Goal: Complete application form

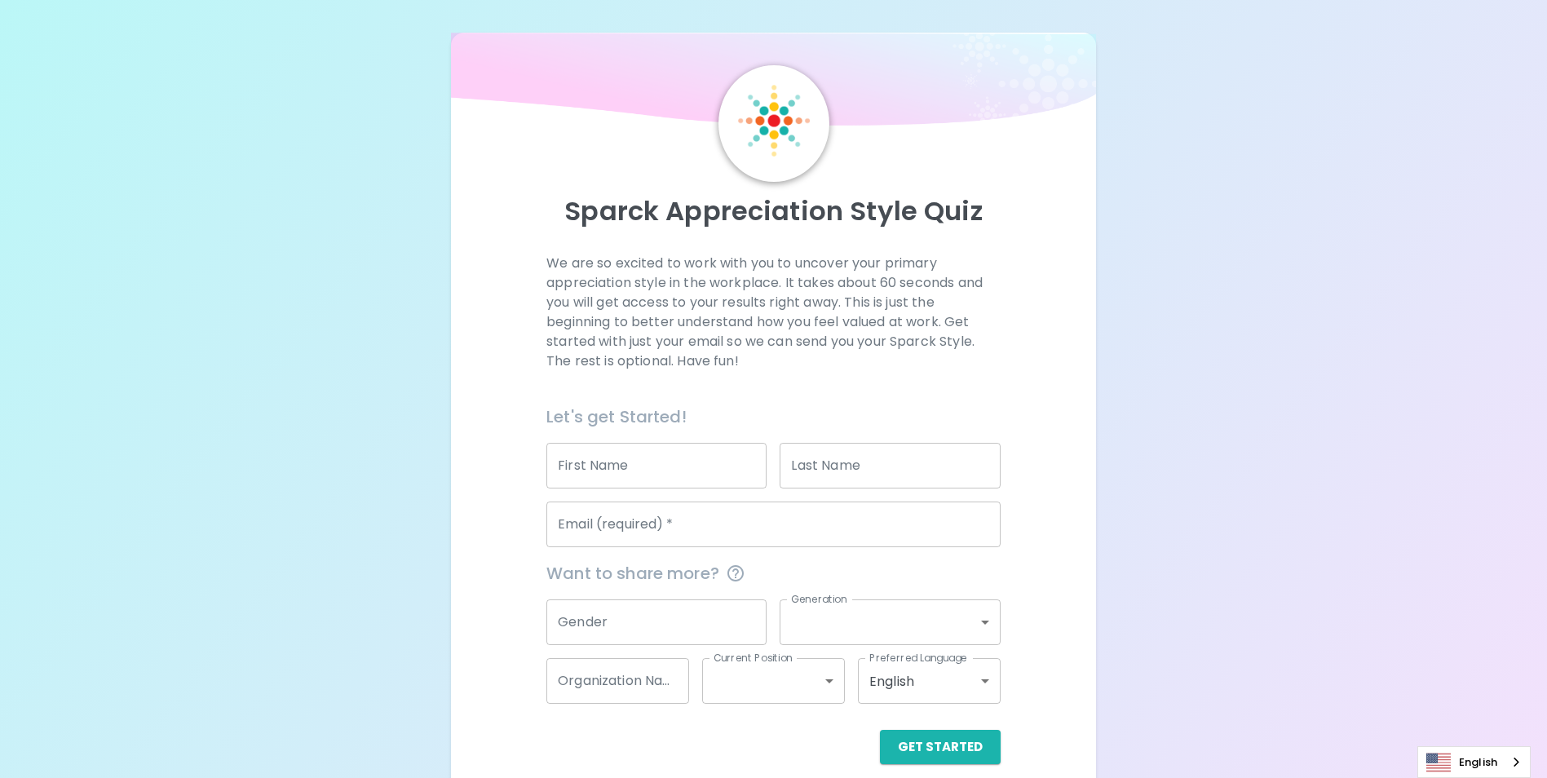
click at [691, 477] on input "First Name" at bounding box center [656, 466] width 220 height 46
type input "h"
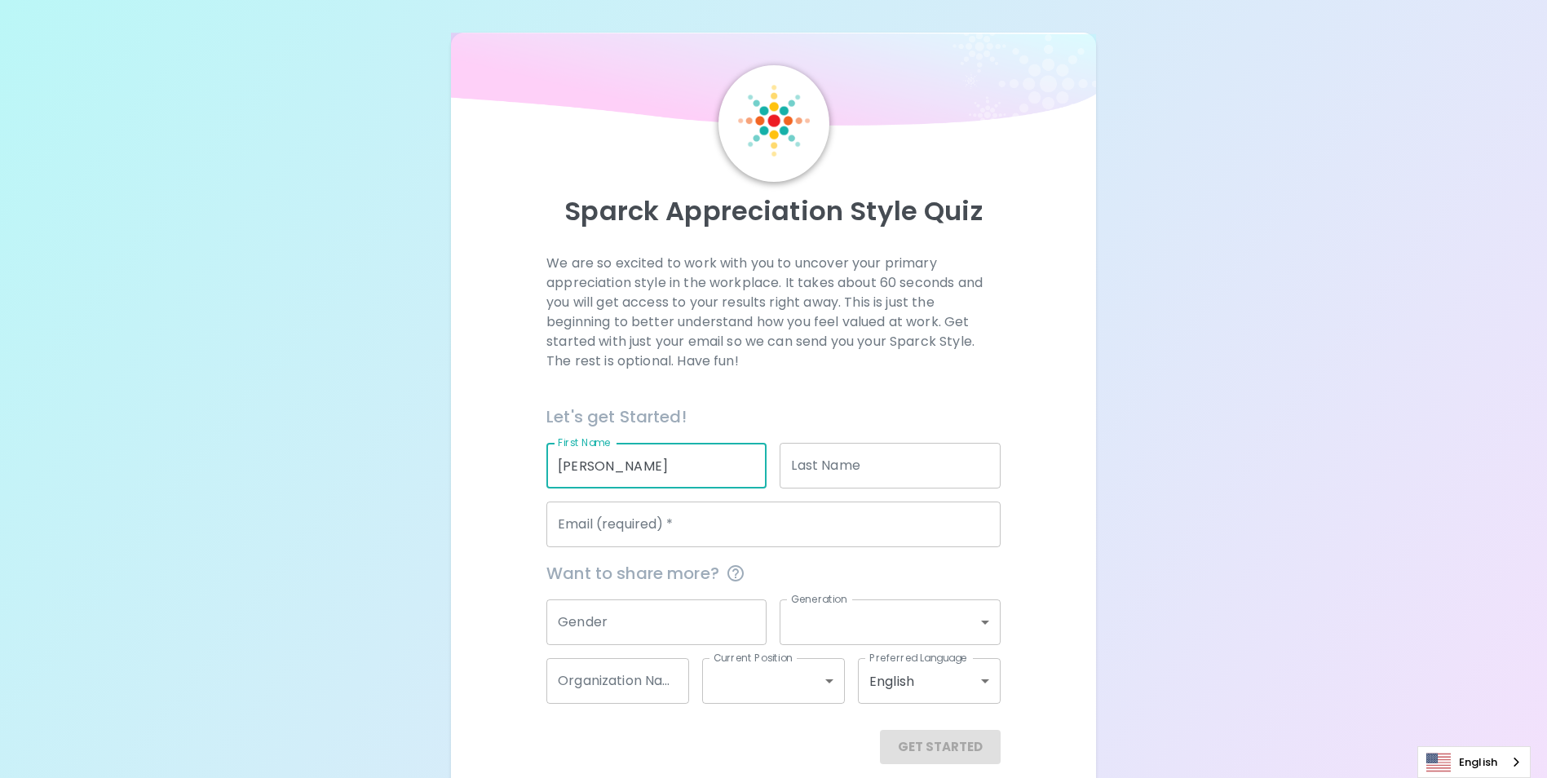
type input "[PERSON_NAME]"
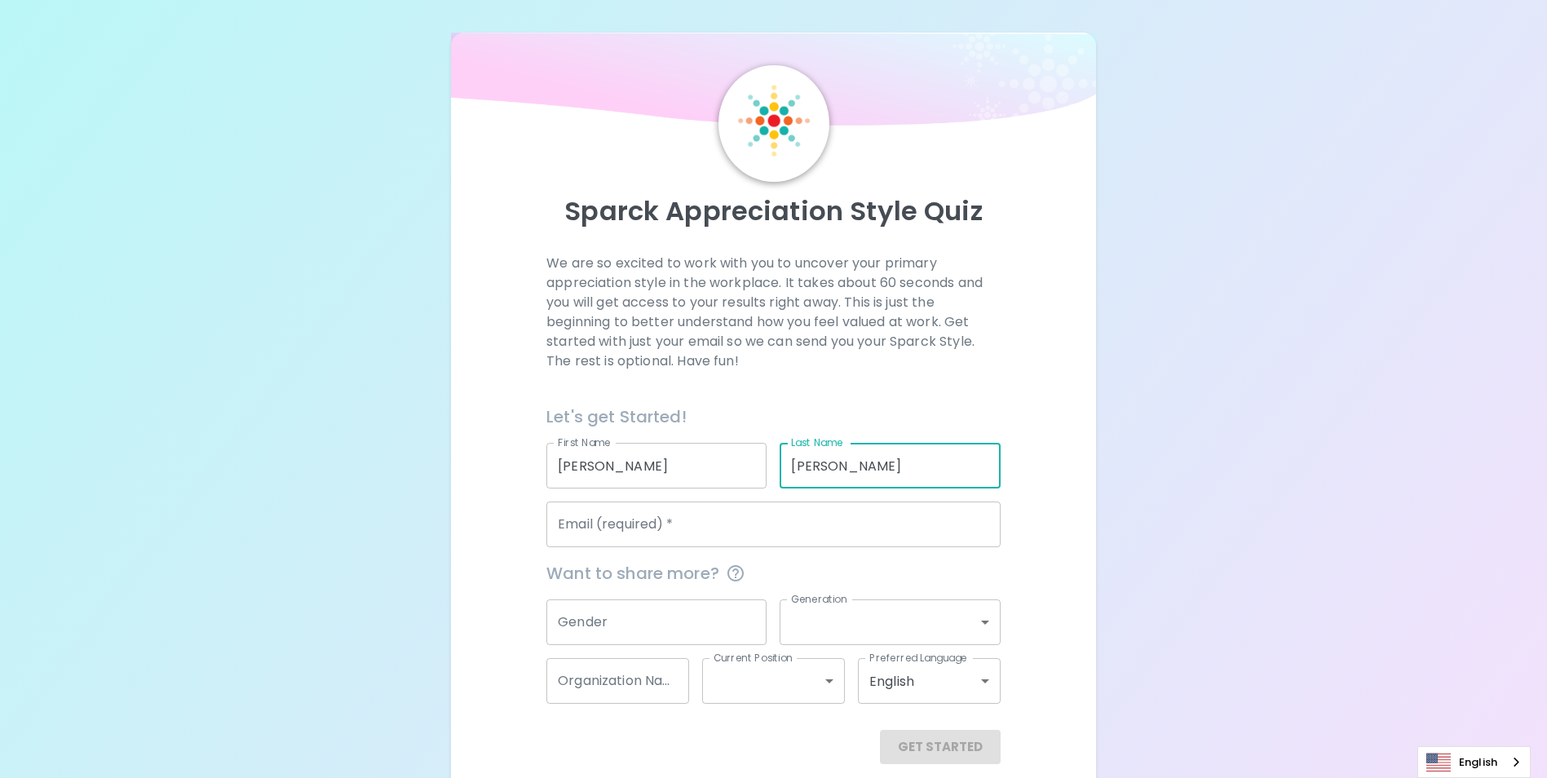
type input "[PERSON_NAME]"
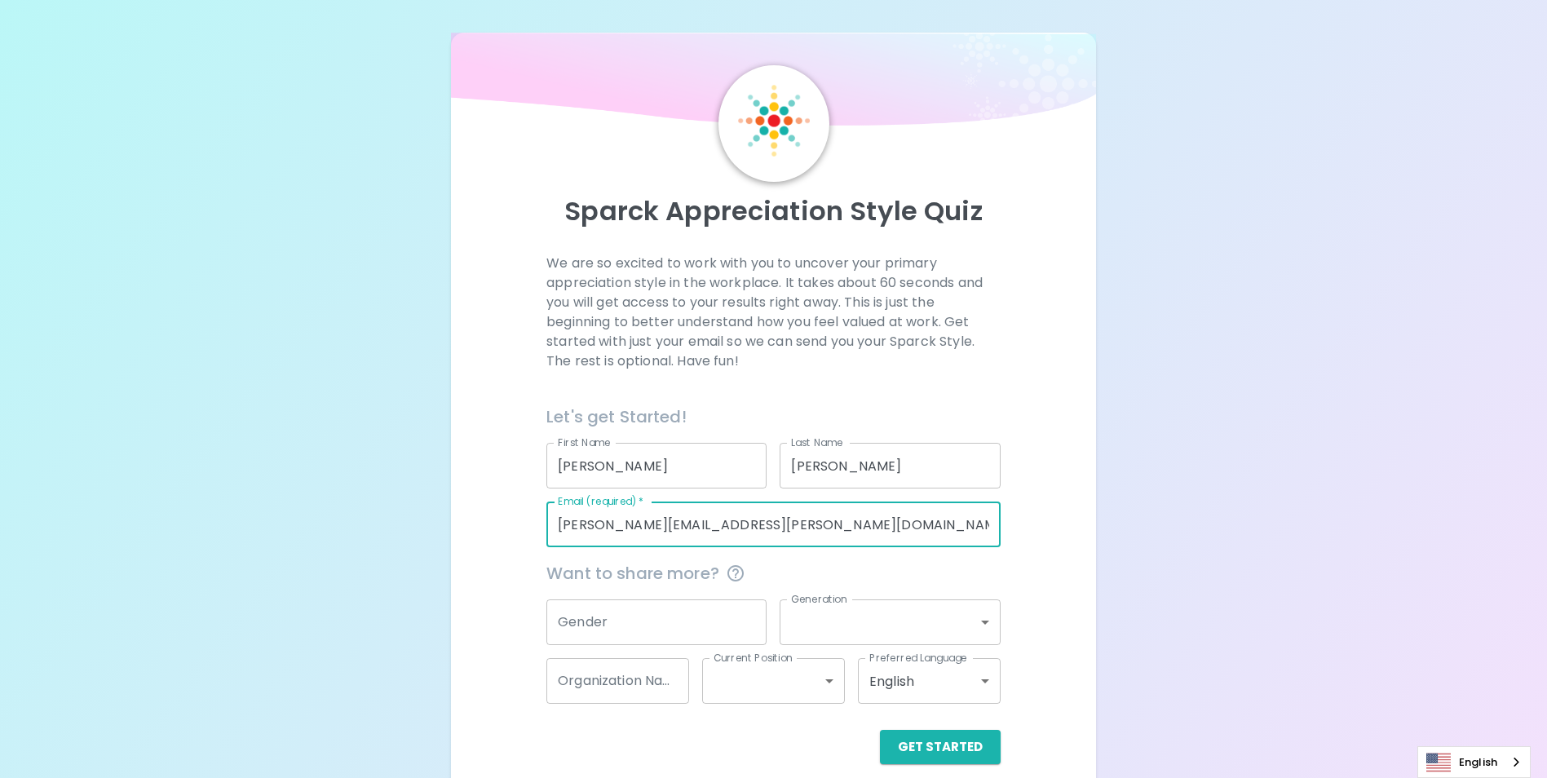
type input "[PERSON_NAME][EMAIL_ADDRESS][PERSON_NAME][DOMAIN_NAME]"
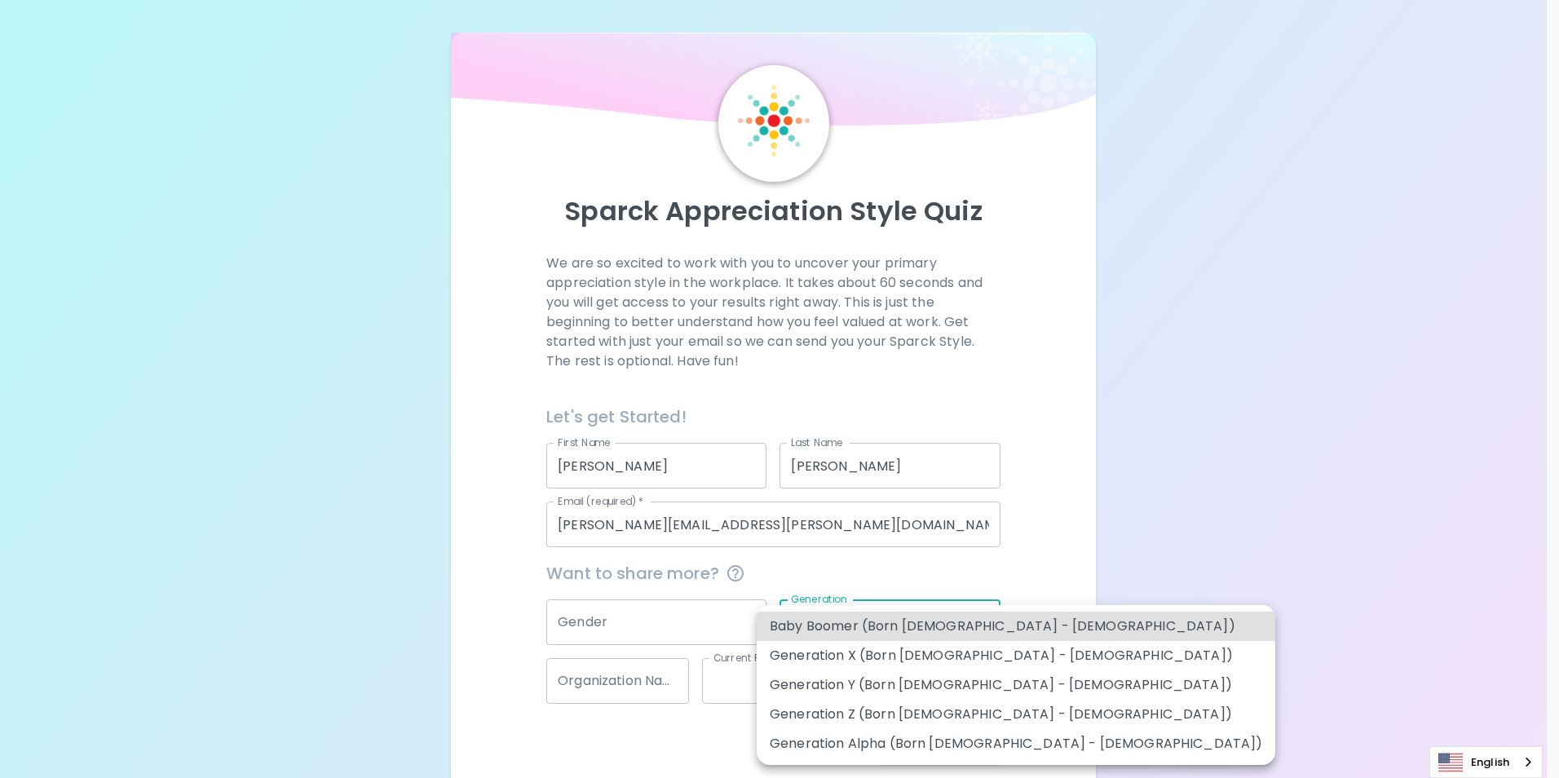
click at [903, 627] on body "Sparck Appreciation Style Quiz We are so excited to work with you to uncover yo…" at bounding box center [779, 398] width 1559 height 797
click at [891, 655] on li "Generation X (Born [DEMOGRAPHIC_DATA] - [DEMOGRAPHIC_DATA])" at bounding box center [1016, 655] width 519 height 29
type input "generation_x"
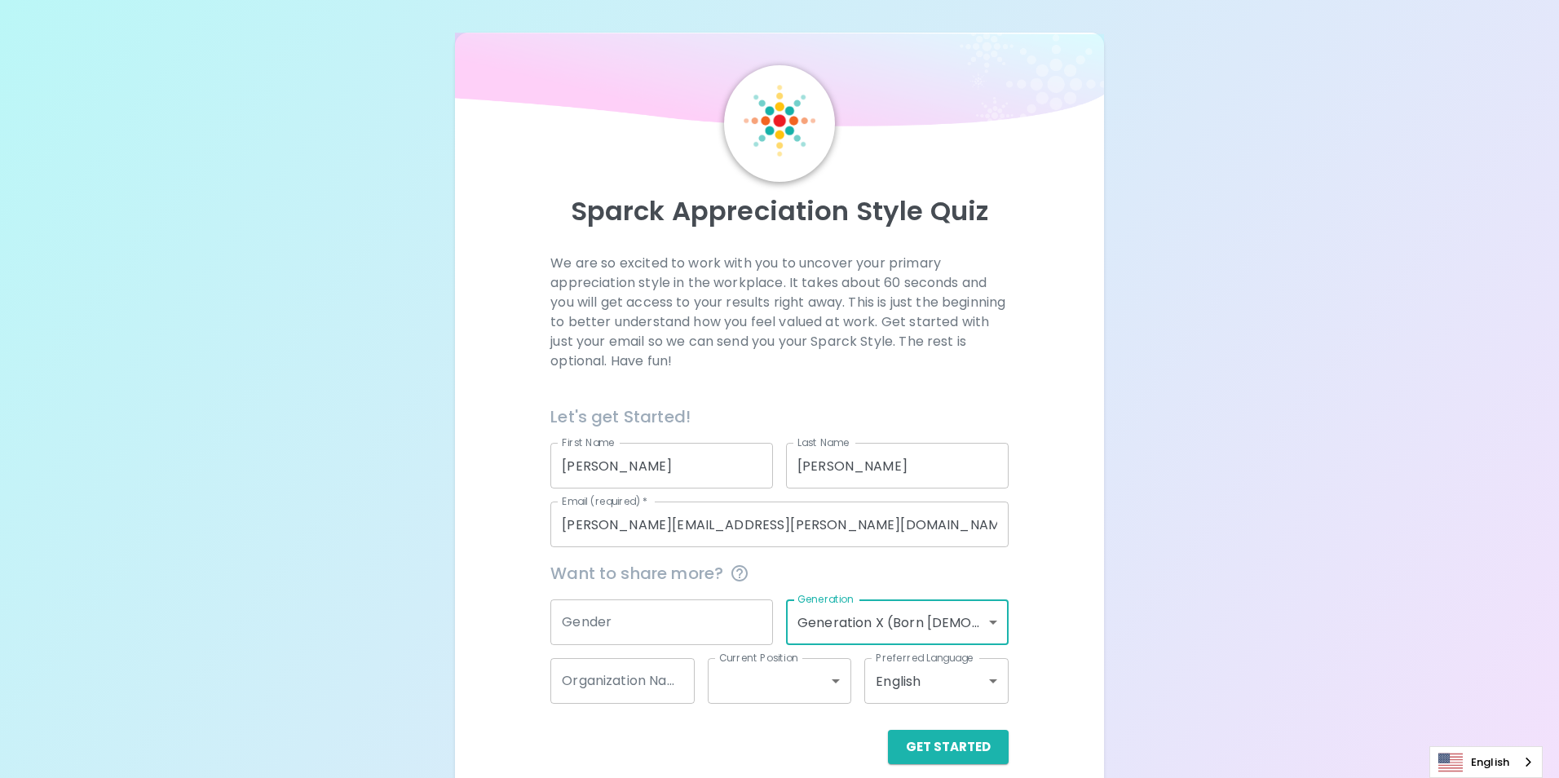
click at [761, 686] on body "Sparck Appreciation Style Quiz We are so excited to work with you to uncover yo…" at bounding box center [779, 398] width 1559 height 797
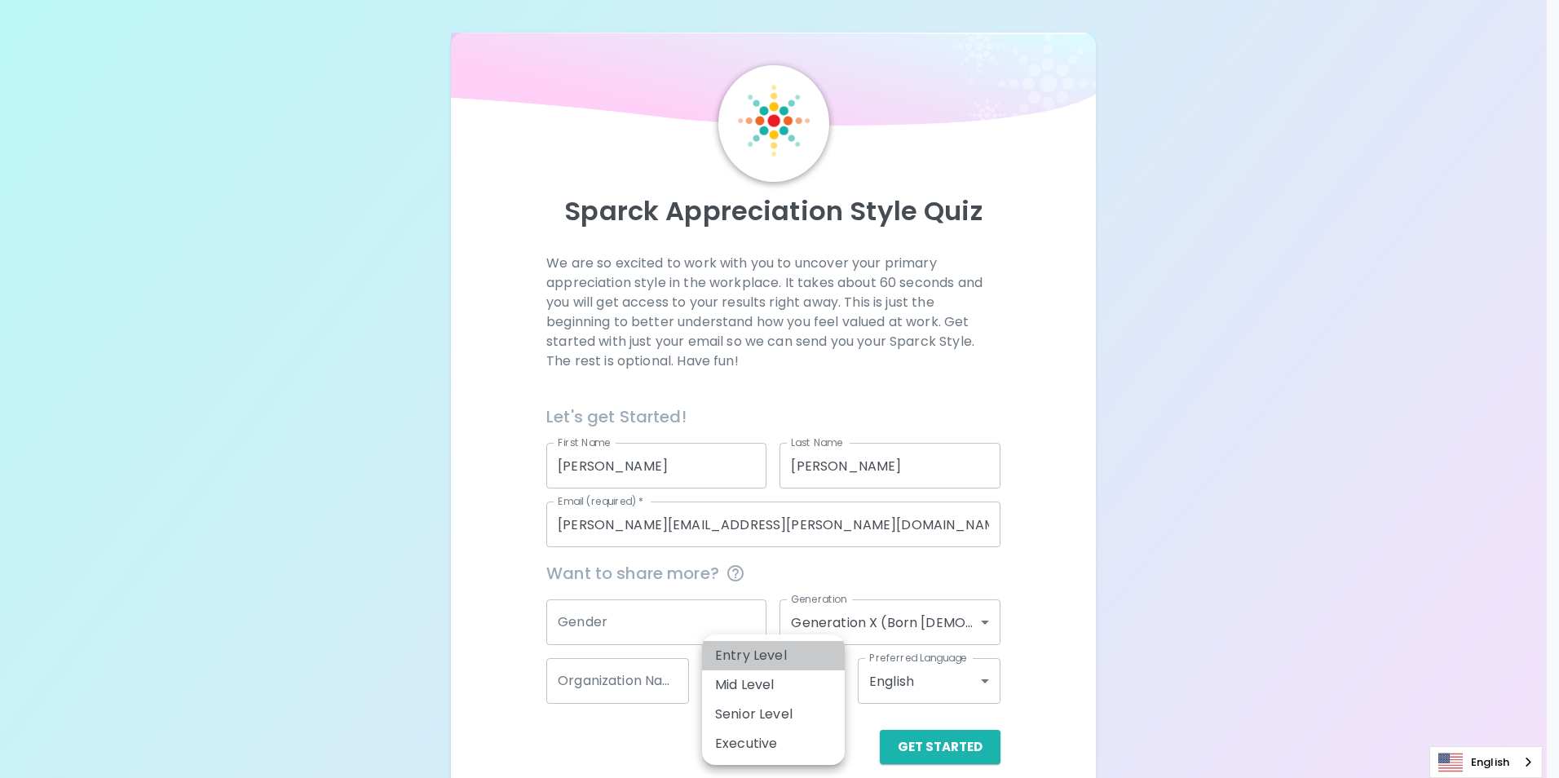
click at [786, 660] on li "Entry Level" at bounding box center [773, 655] width 143 height 29
type input "entry_level"
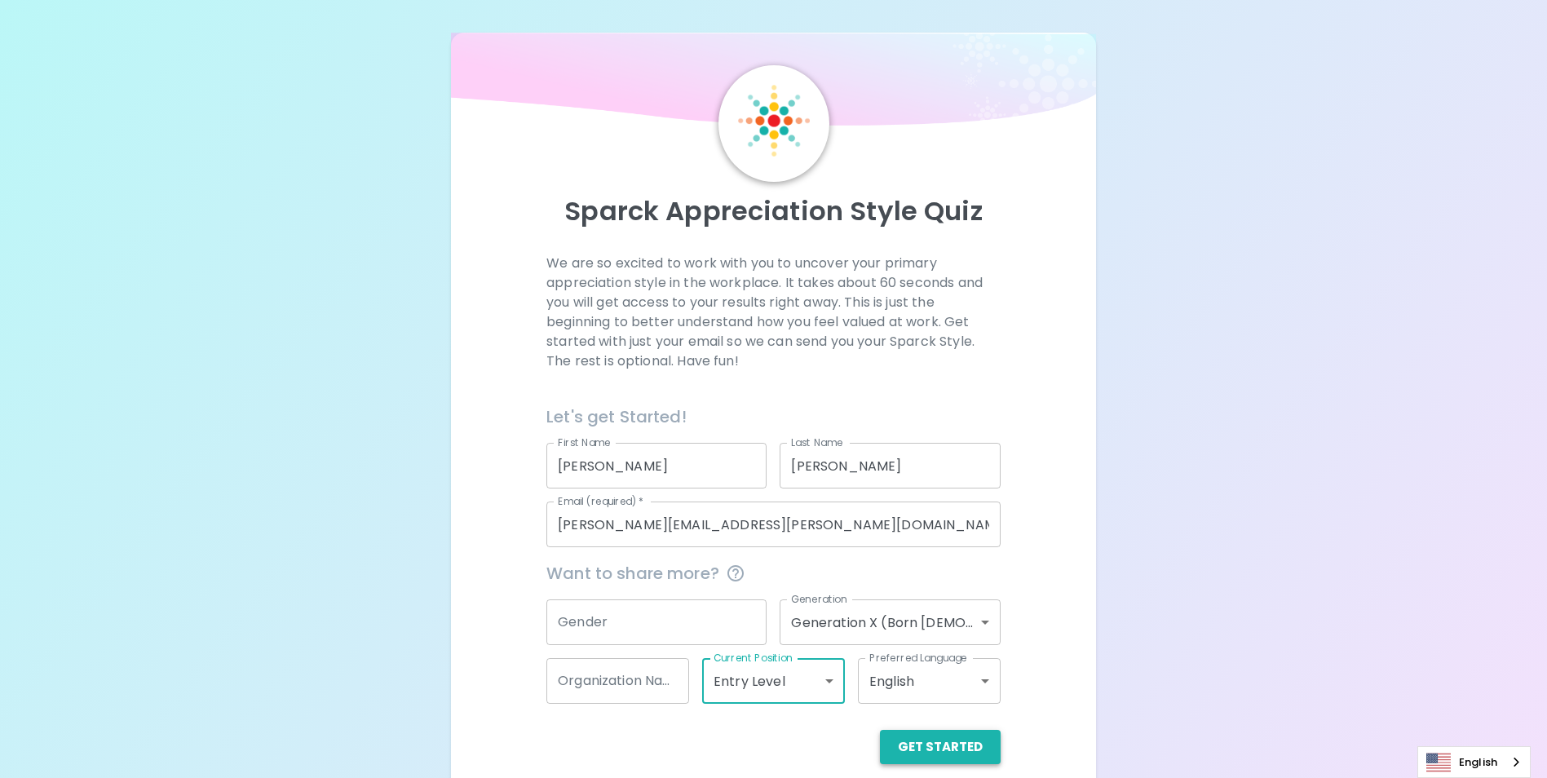
click at [952, 748] on button "Get Started" at bounding box center [940, 747] width 121 height 34
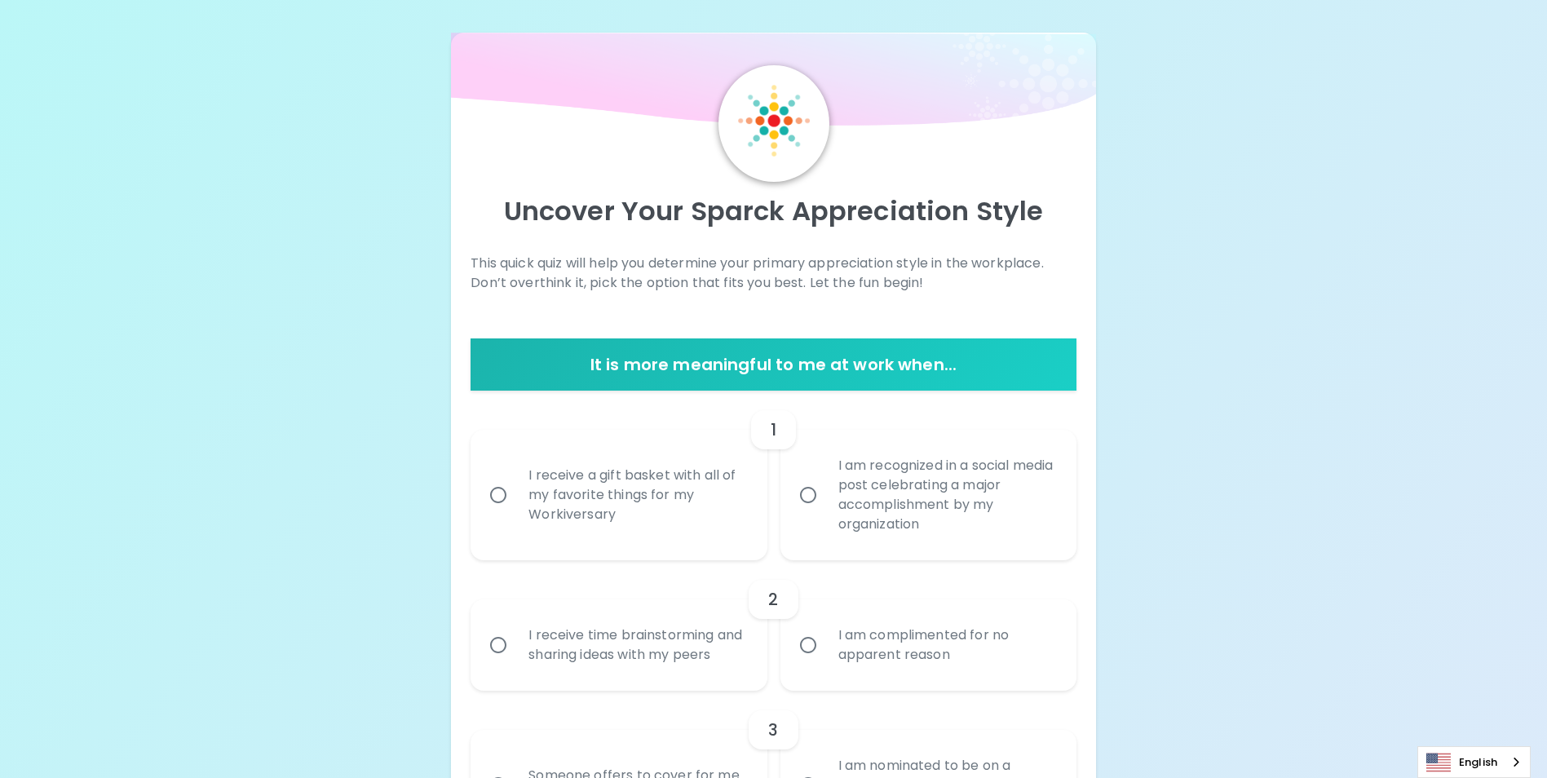
click at [504, 497] on input "I receive a gift basket with all of my favorite things for my Workiversary" at bounding box center [498, 495] width 34 height 34
radio input "true"
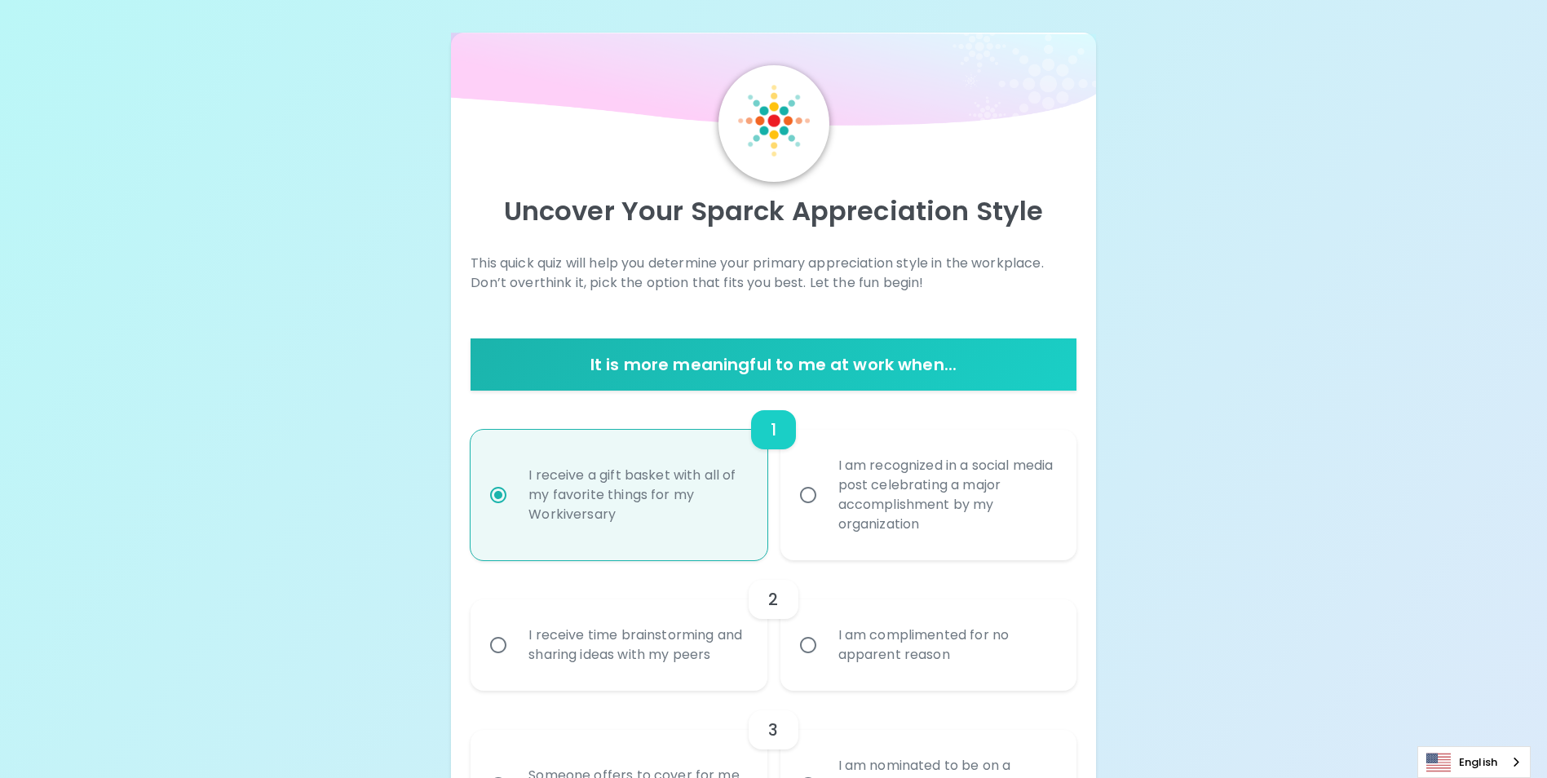
scroll to position [130, 0]
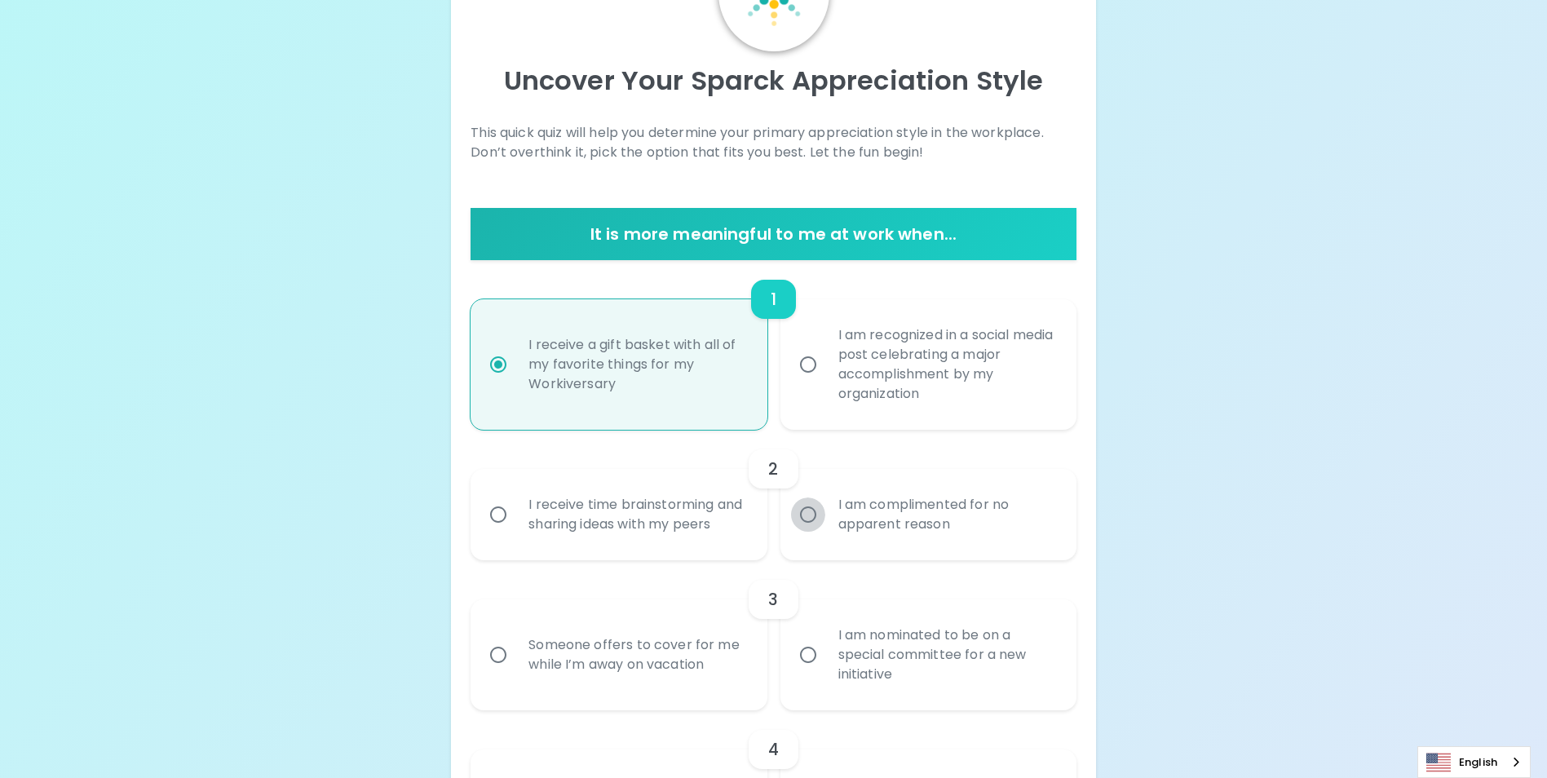
click at [810, 519] on input "I am complimented for no apparent reason" at bounding box center [808, 514] width 34 height 34
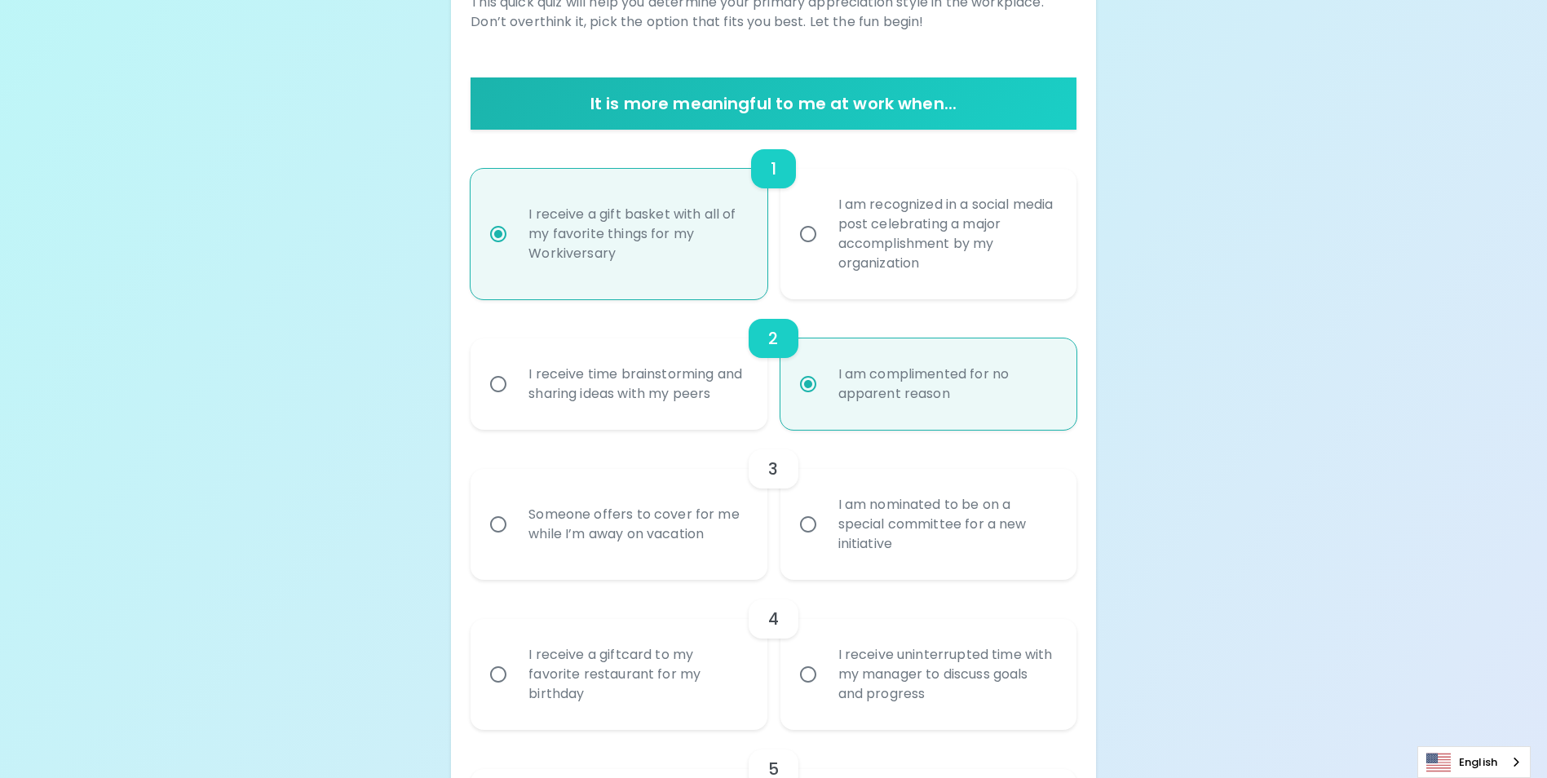
radio input "true"
click at [495, 541] on input "Someone offers to cover for me while I’m away on vacation" at bounding box center [498, 524] width 34 height 34
radio input "false"
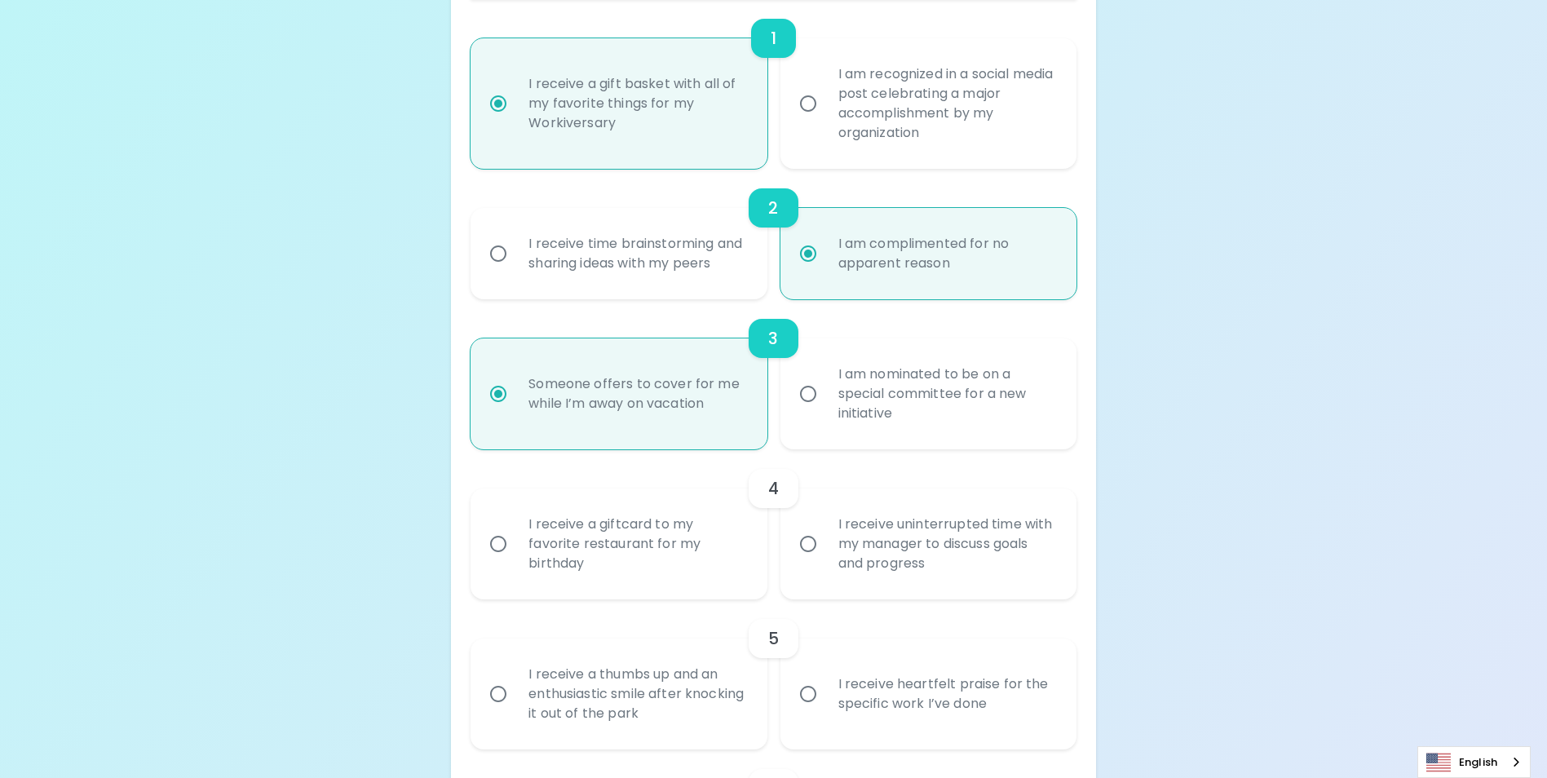
radio input "true"
click at [501, 561] on input "I receive a giftcard to my favorite restaurant for my birthday" at bounding box center [498, 544] width 34 height 34
radio input "false"
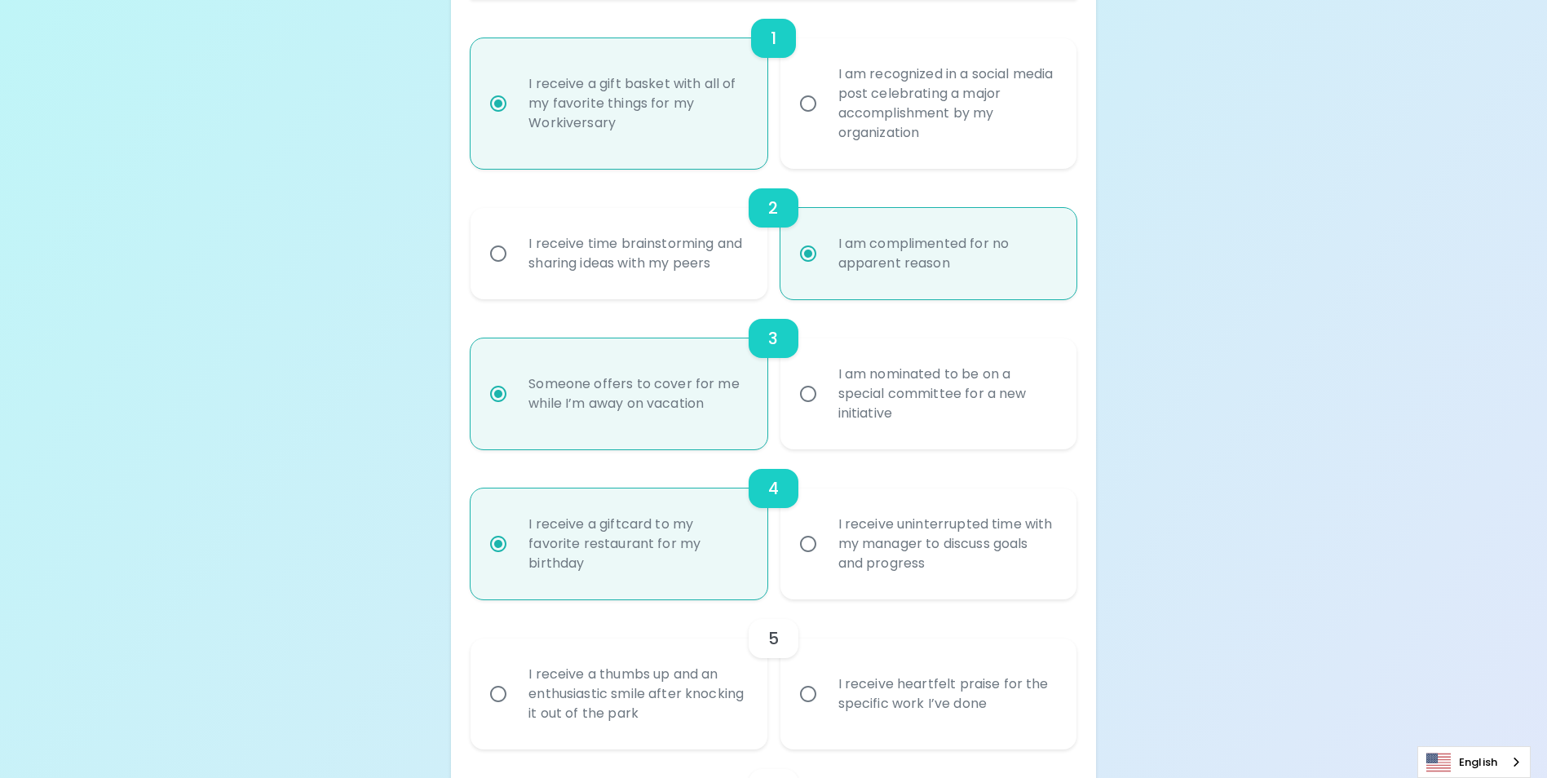
scroll to position [522, 0]
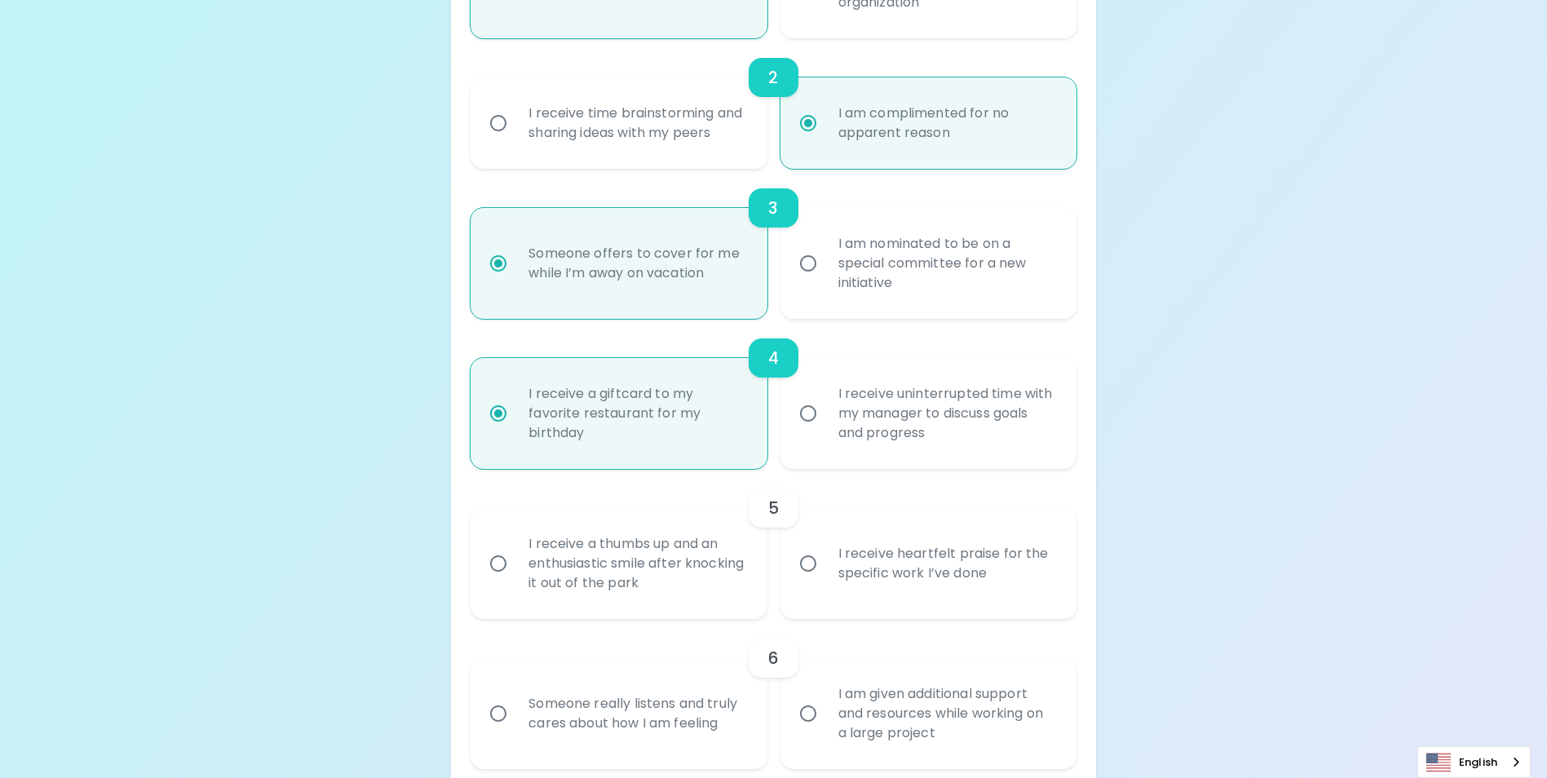
radio input "true"
click at [498, 581] on input "I receive a thumbs up and an enthusiastic smile after knocking it out of the pa…" at bounding box center [498, 563] width 34 height 34
radio input "false"
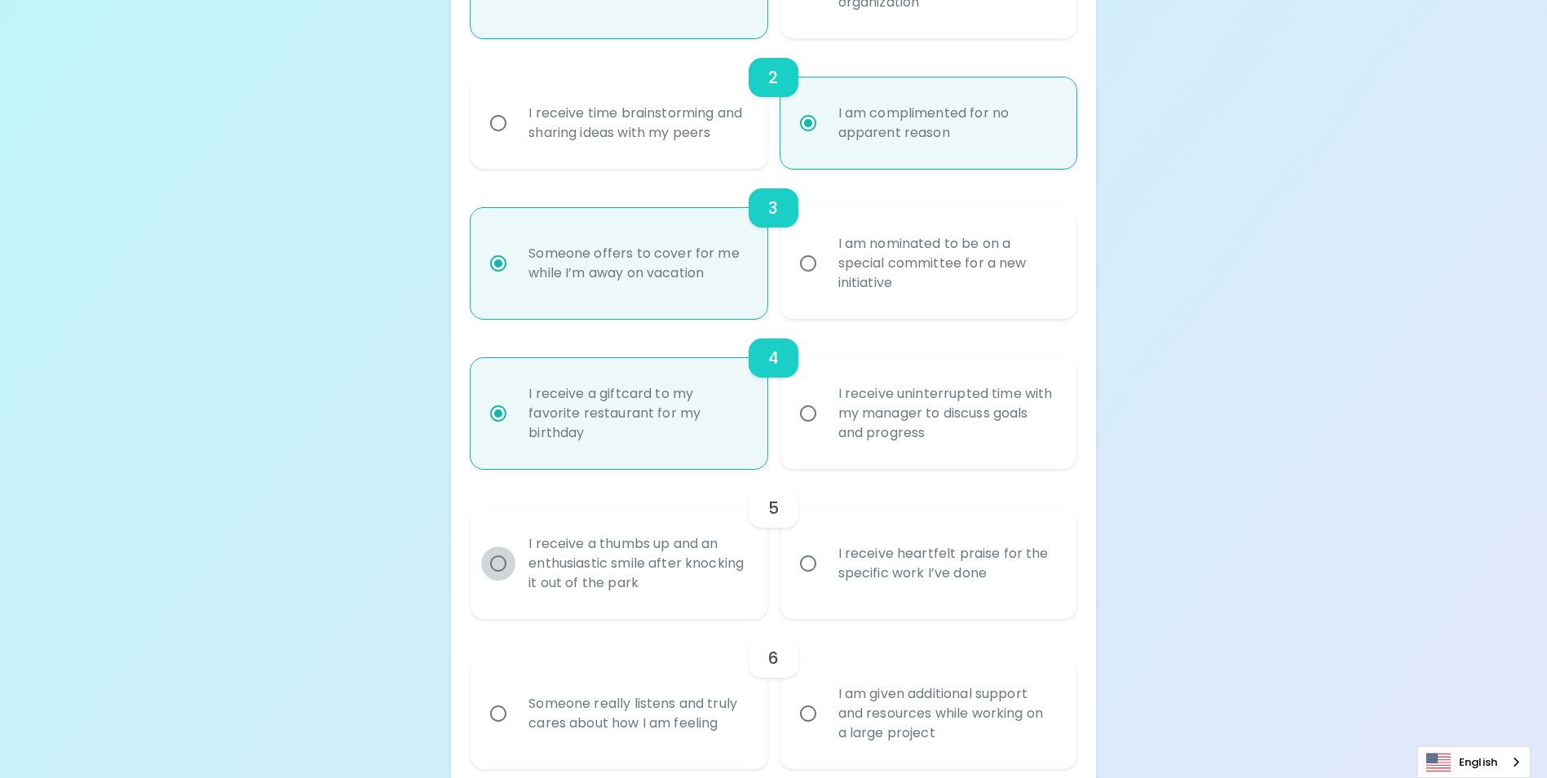
scroll to position [652, 0]
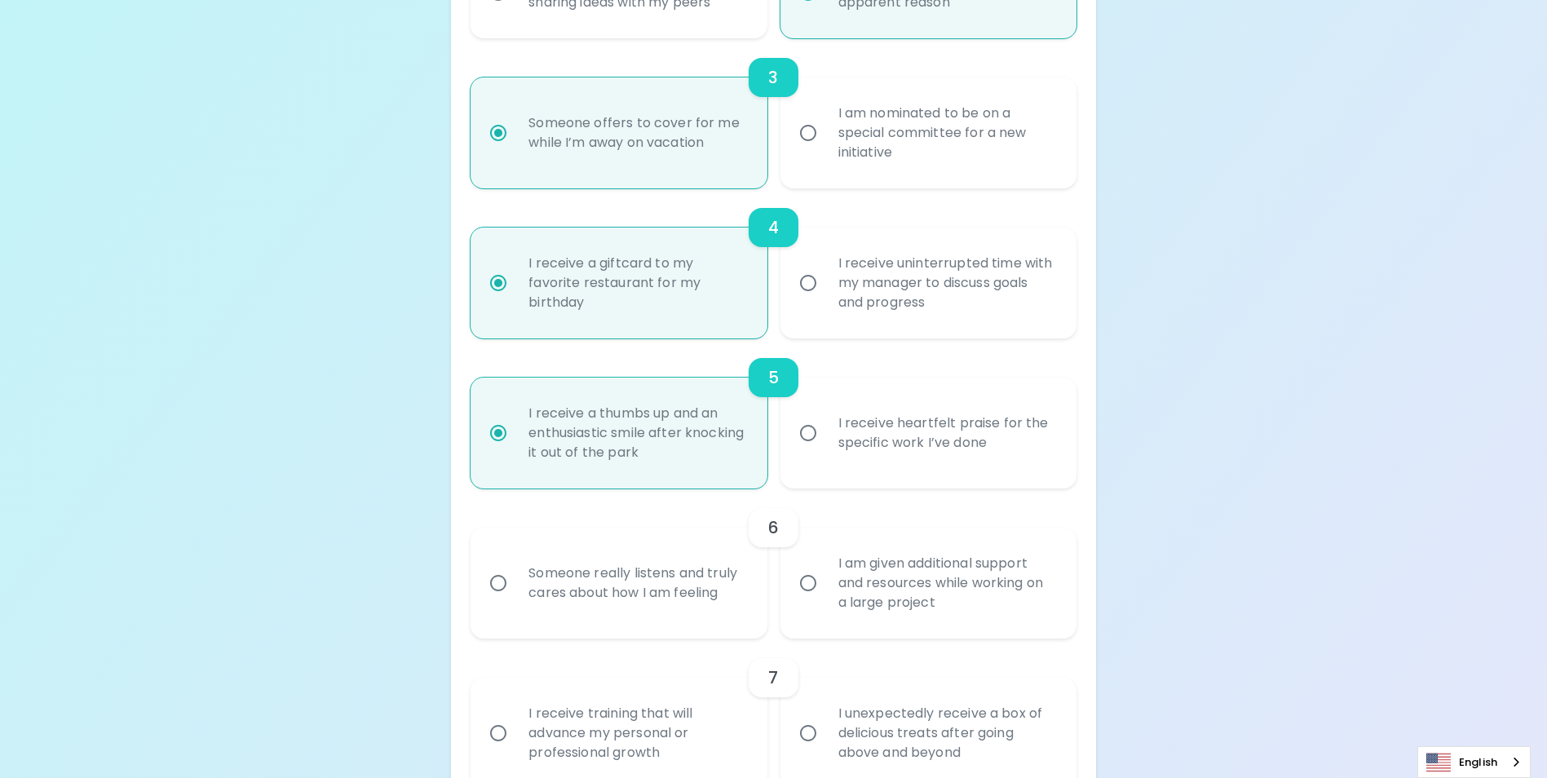
radio input "true"
click at [497, 600] on input "Someone really listens and truly cares about how I am feeling" at bounding box center [498, 583] width 34 height 34
radio input "false"
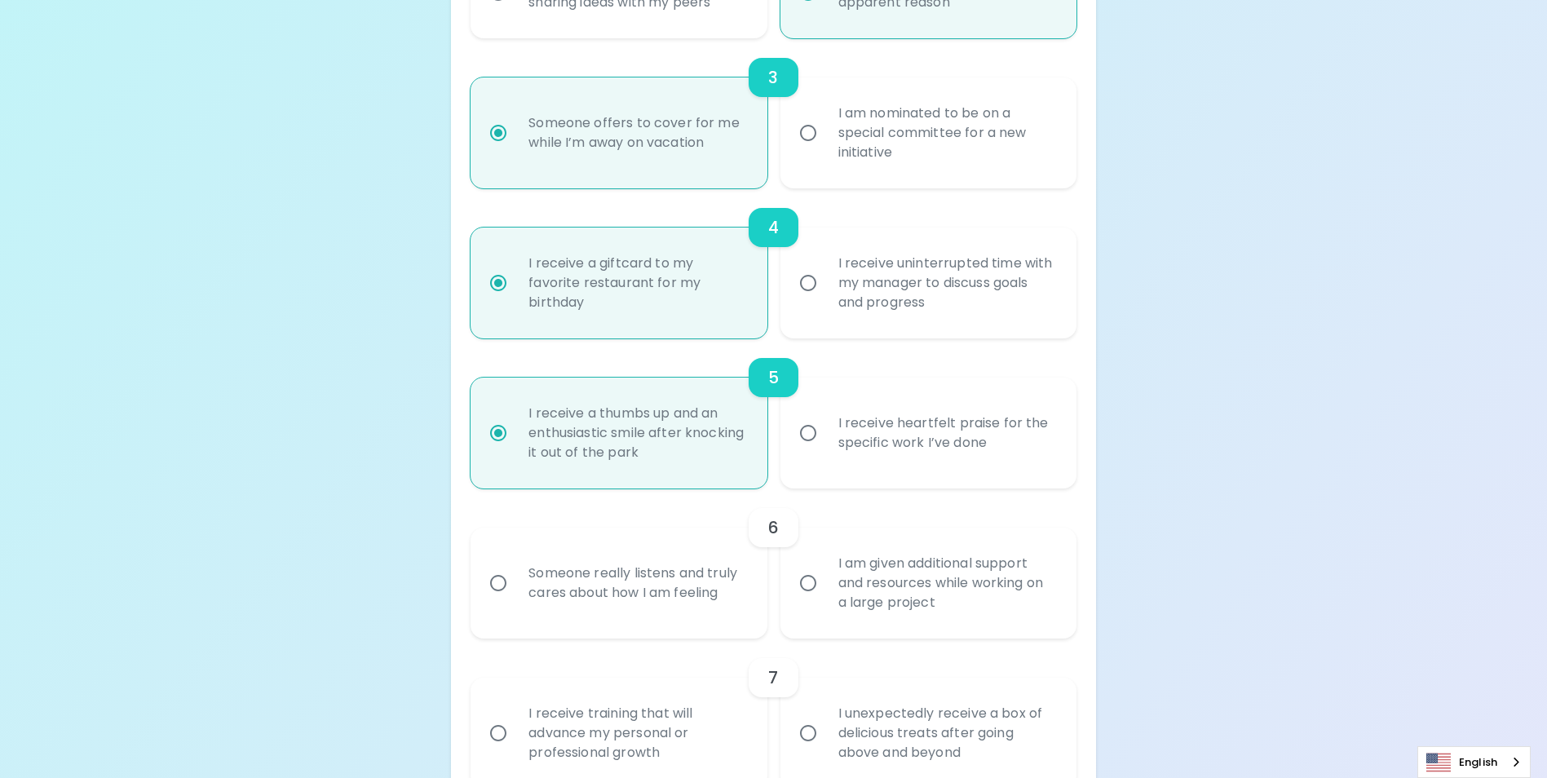
radio input "false"
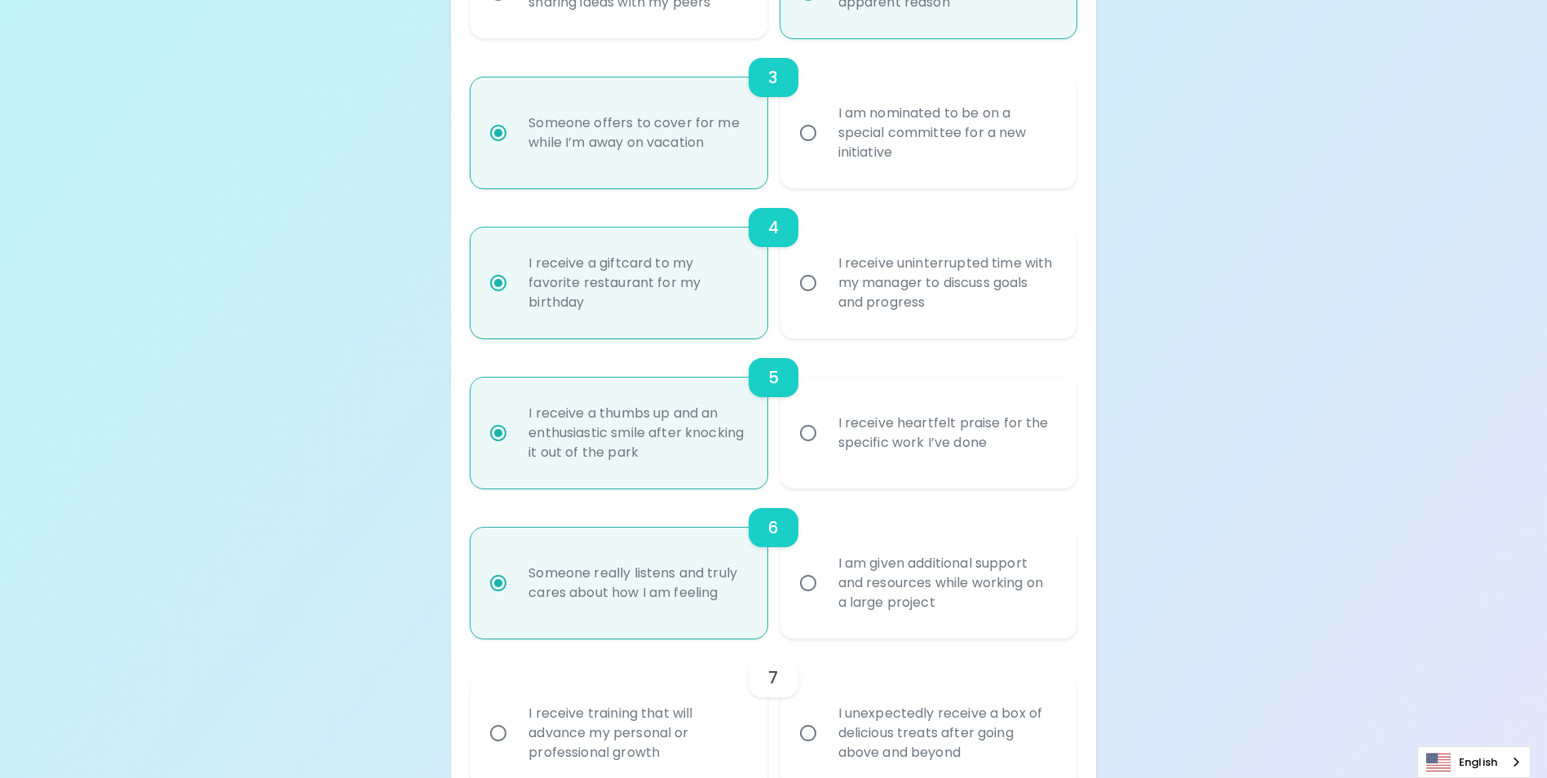
scroll to position [783, 0]
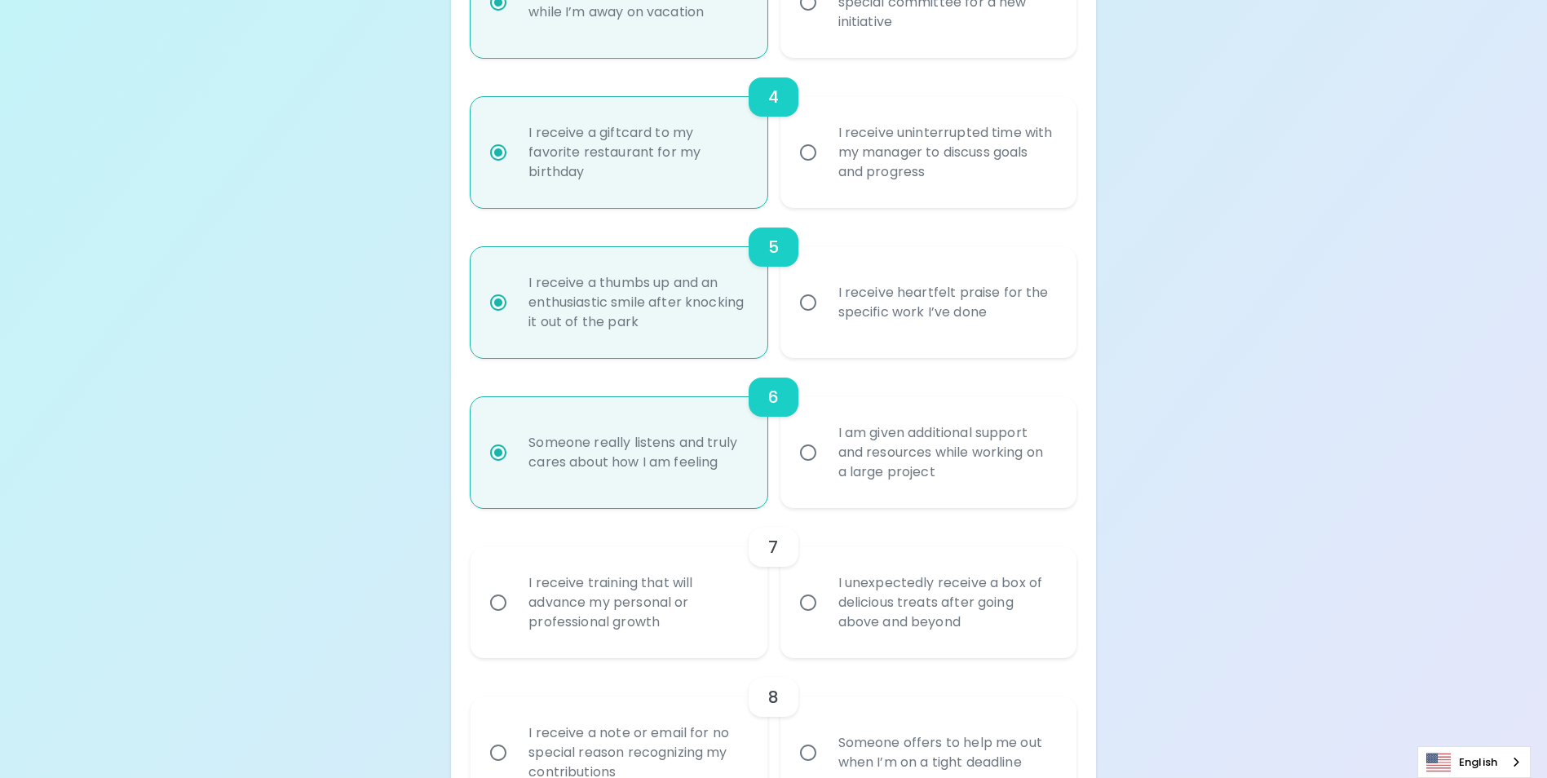
radio input "true"
click at [808, 620] on input "I unexpectedly receive a box of delicious treats after going above and beyond" at bounding box center [808, 602] width 34 height 34
radio input "false"
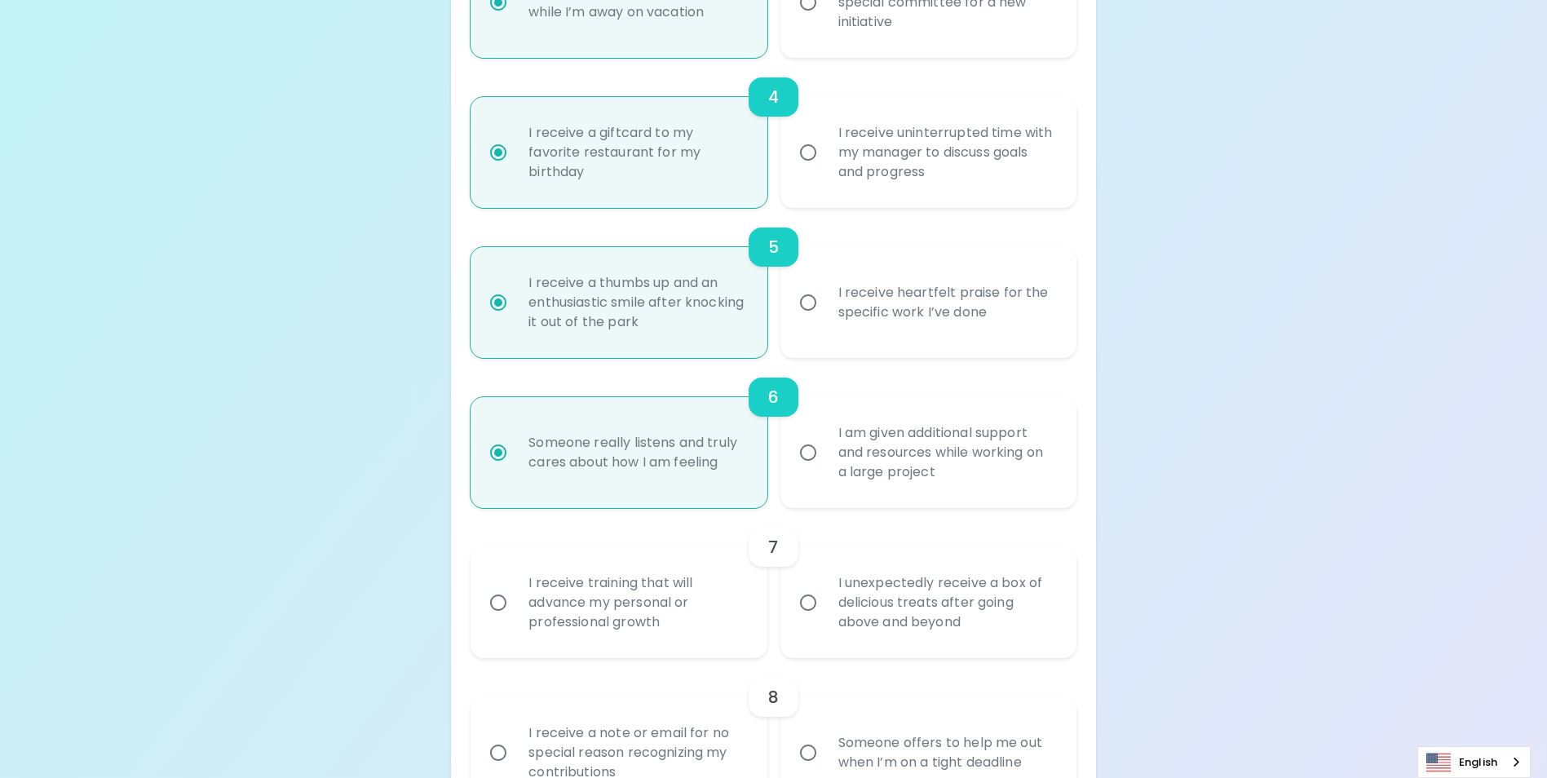
radio input "false"
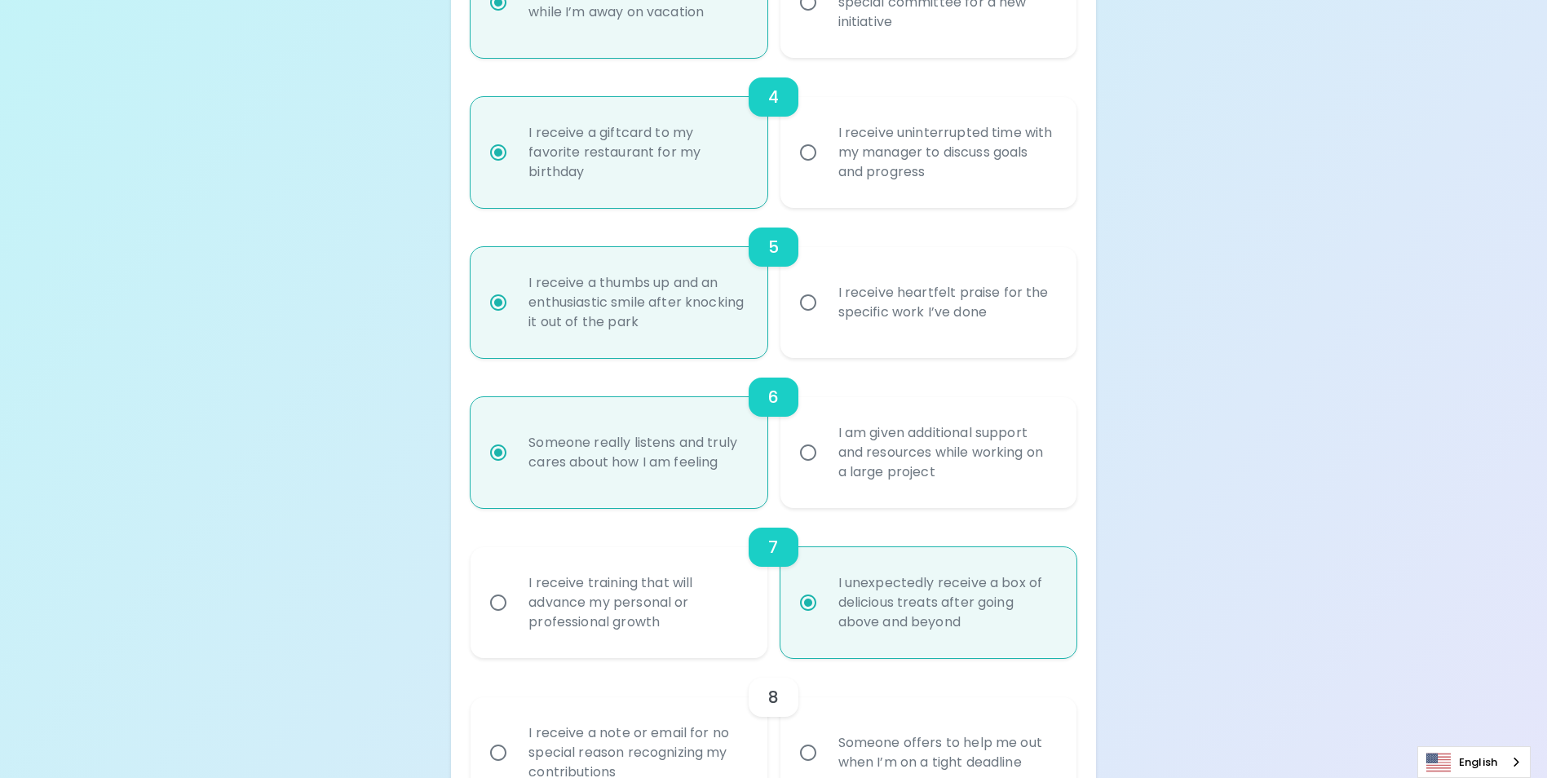
scroll to position [913, 0]
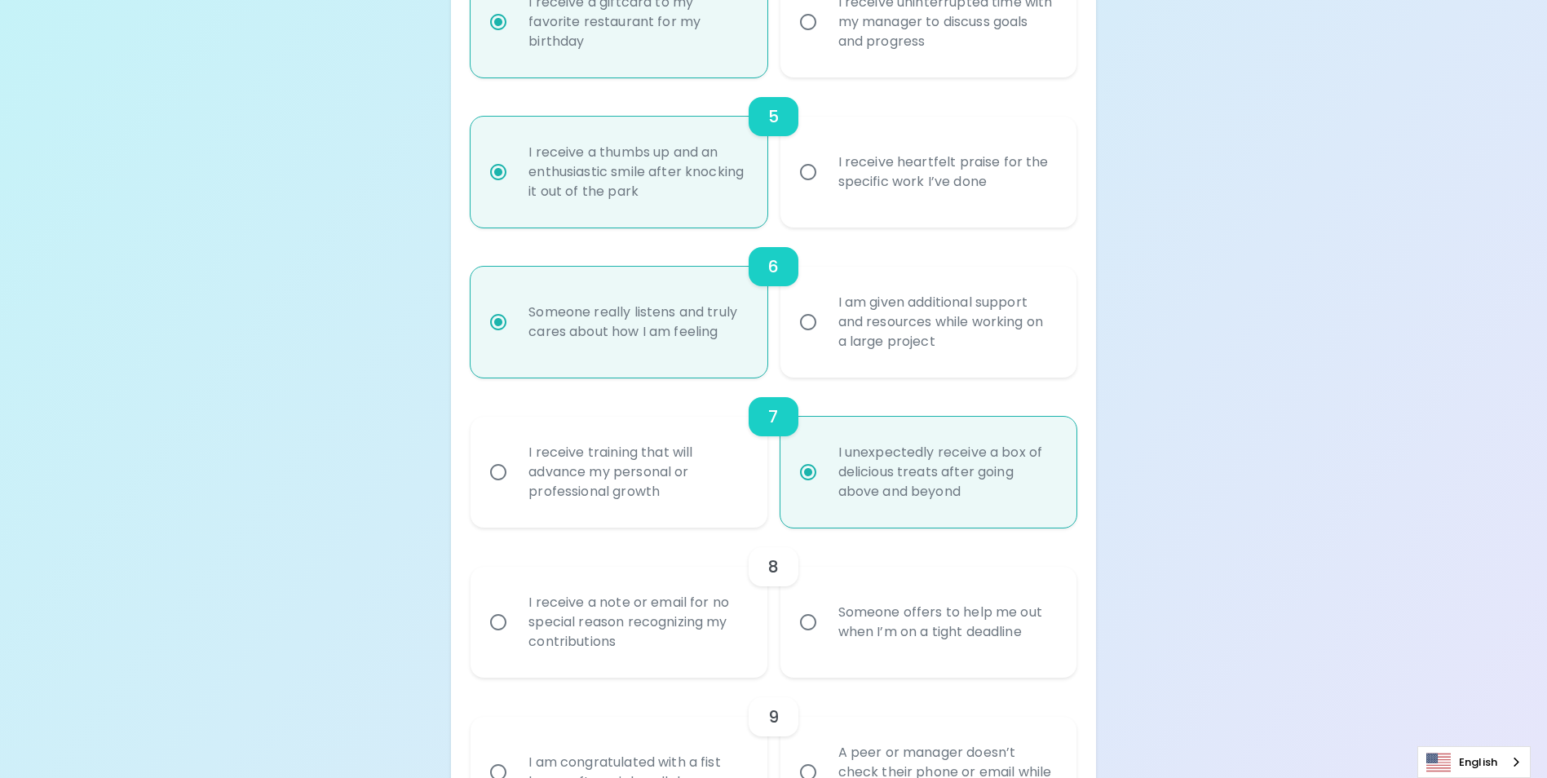
radio input "true"
click at [499, 639] on input "I receive a note or email for no special reason recognizing my contributions" at bounding box center [498, 622] width 34 height 34
radio input "false"
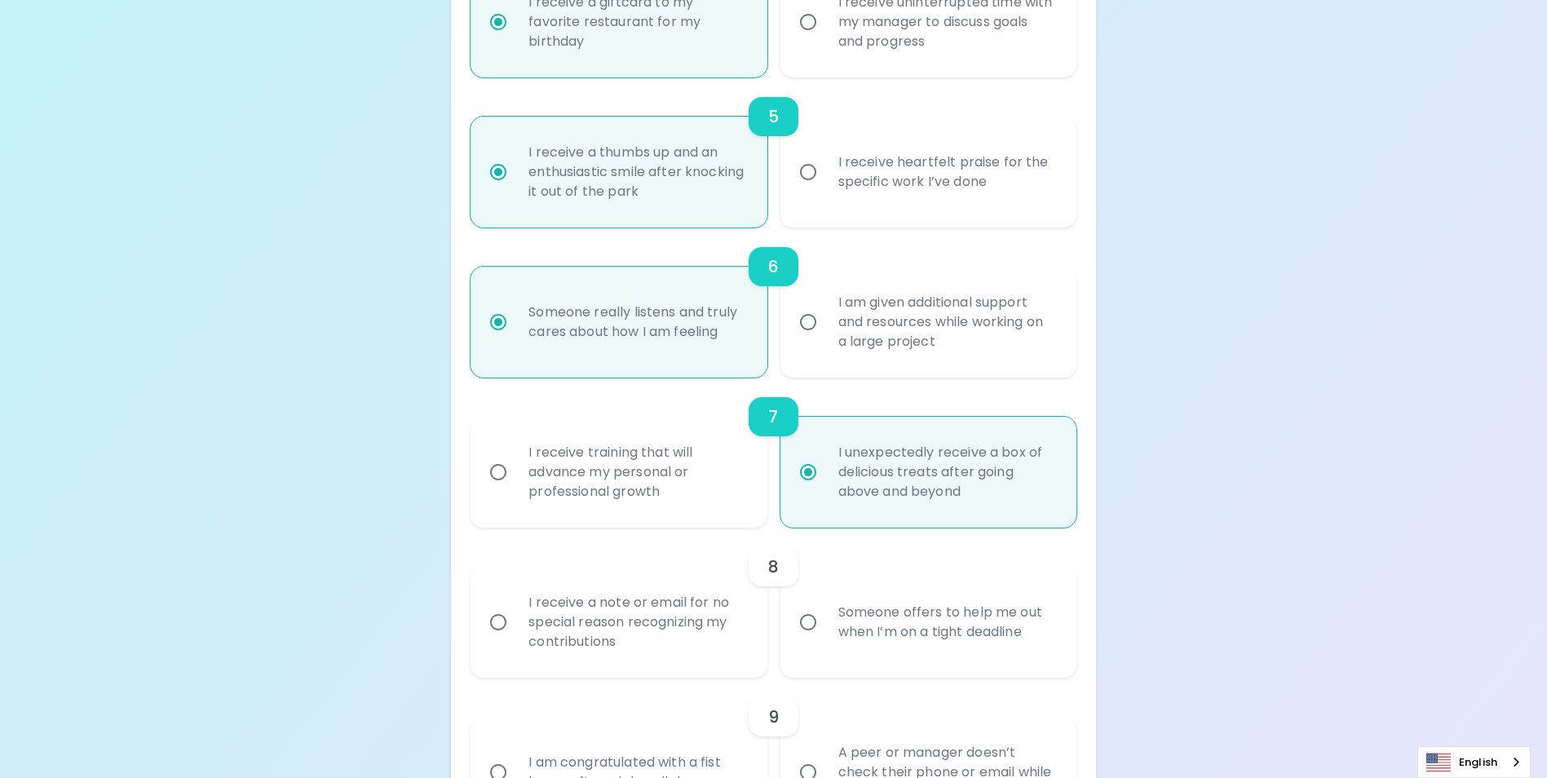
radio input "false"
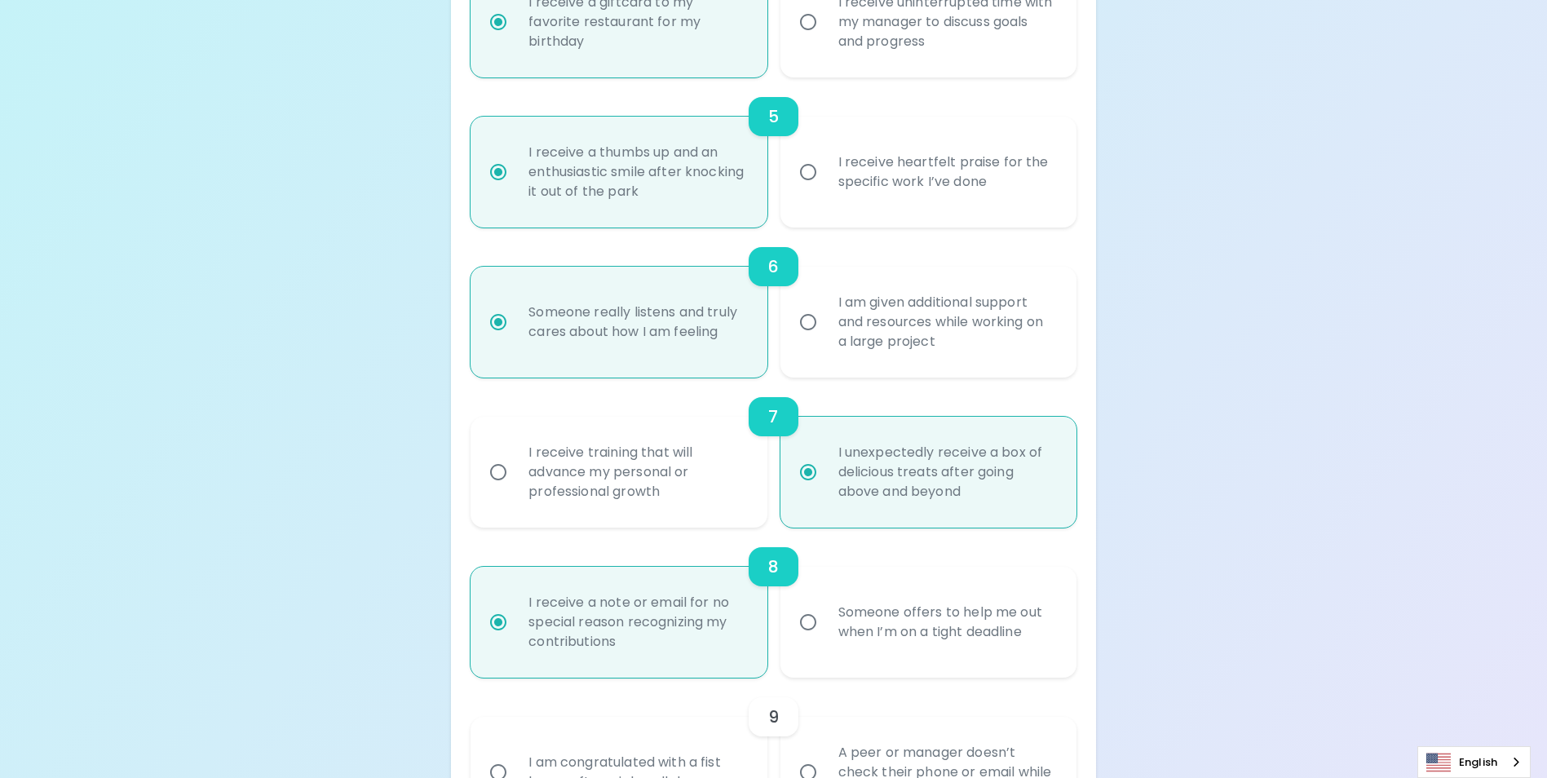
scroll to position [1044, 0]
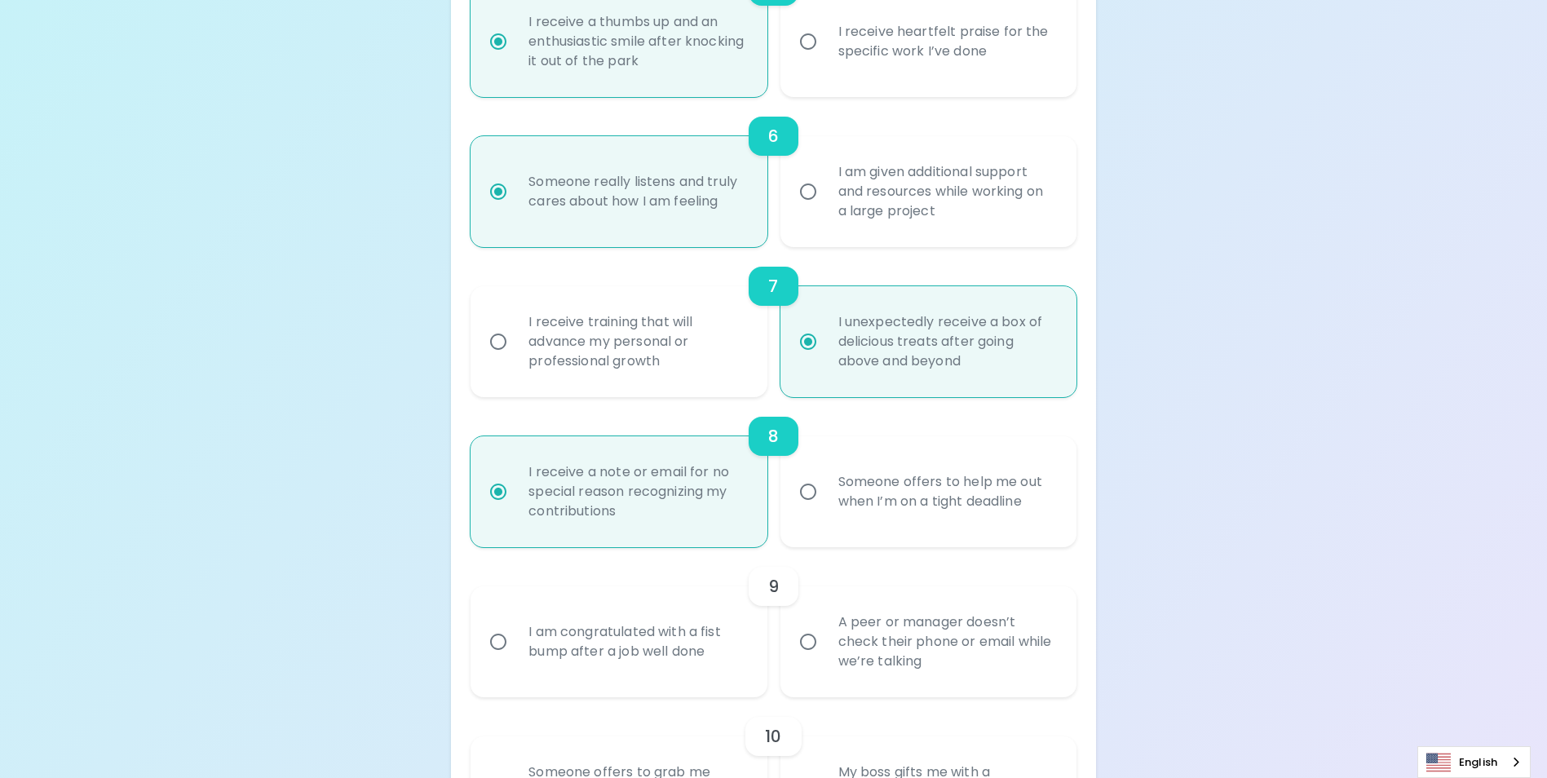
radio input "true"
click at [492, 659] on input "I am congratulated with a fist bump after a job well done" at bounding box center [498, 642] width 34 height 34
radio input "false"
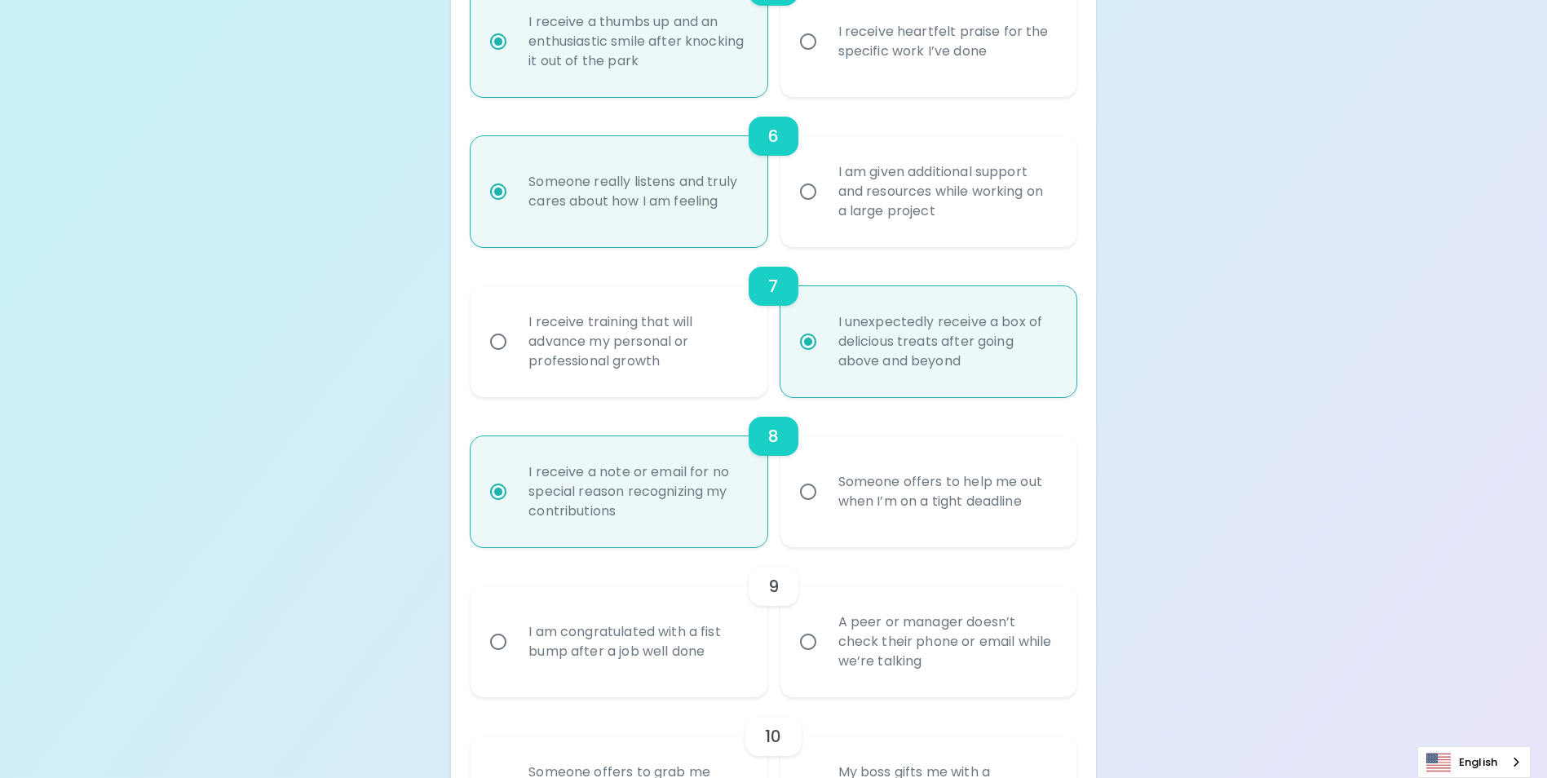
radio input "false"
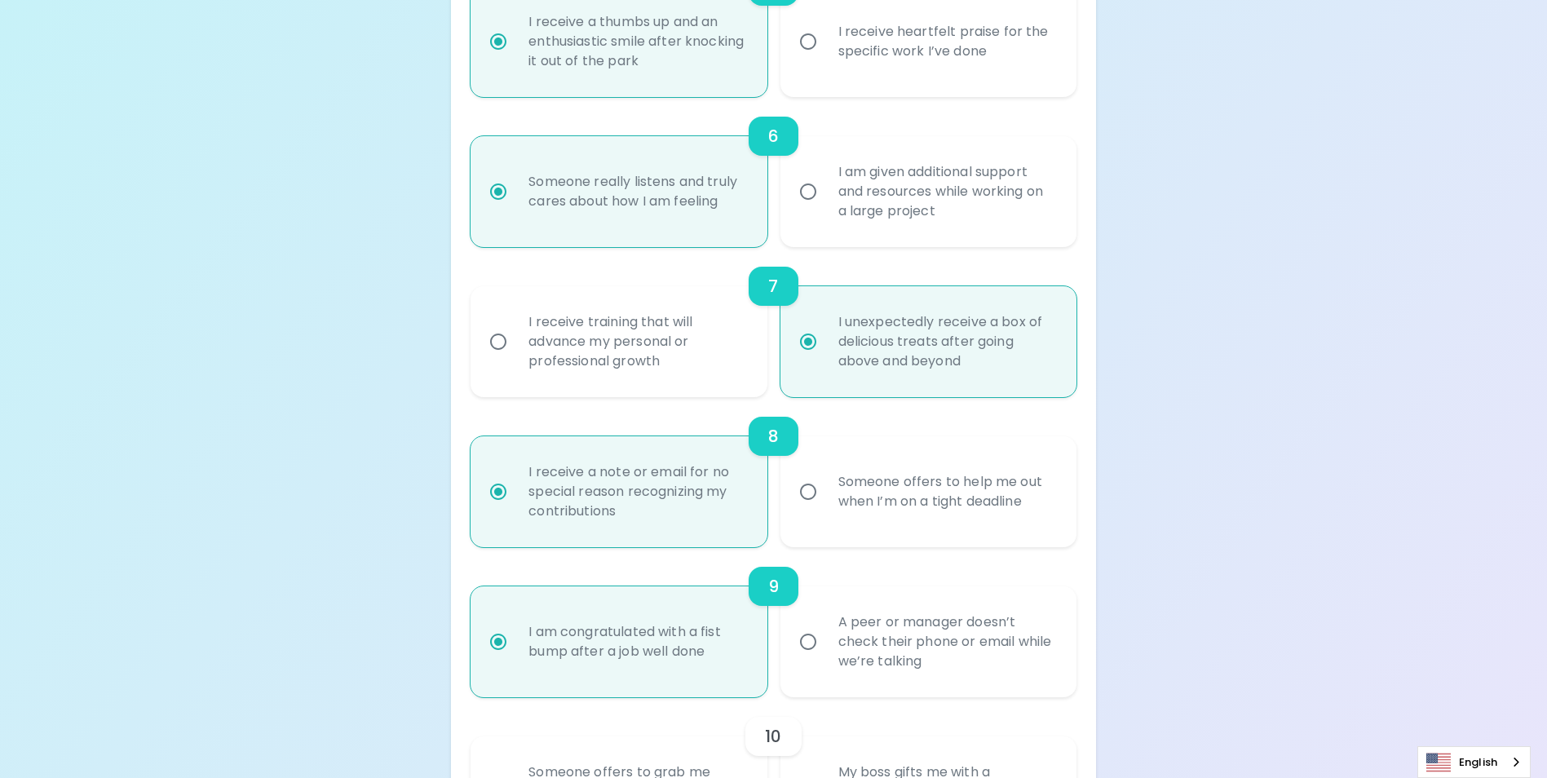
scroll to position [1174, 0]
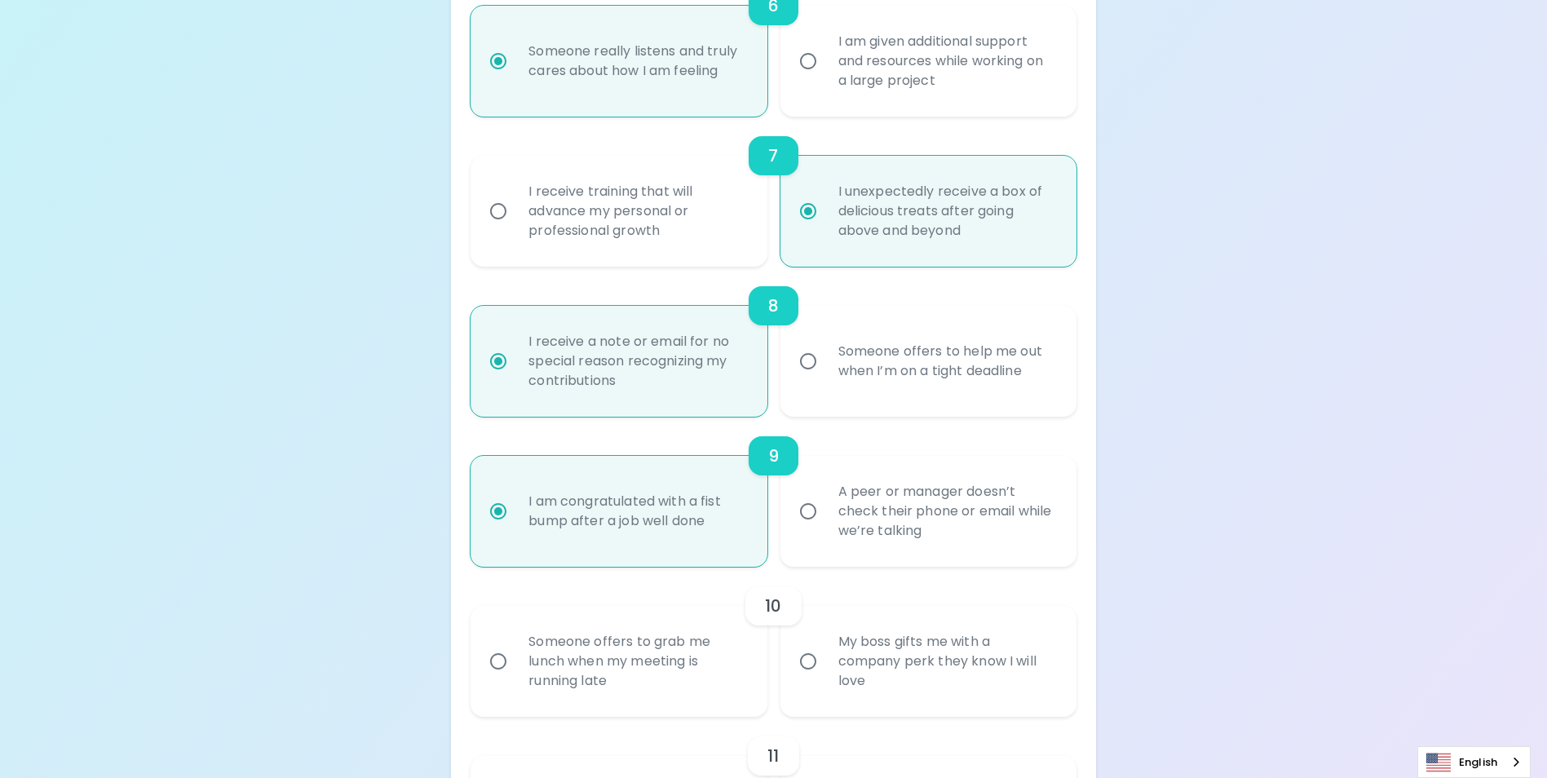
radio input "true"
click at [501, 677] on input "Someone offers to grab me lunch when my meeting is running late" at bounding box center [498, 661] width 34 height 34
radio input "false"
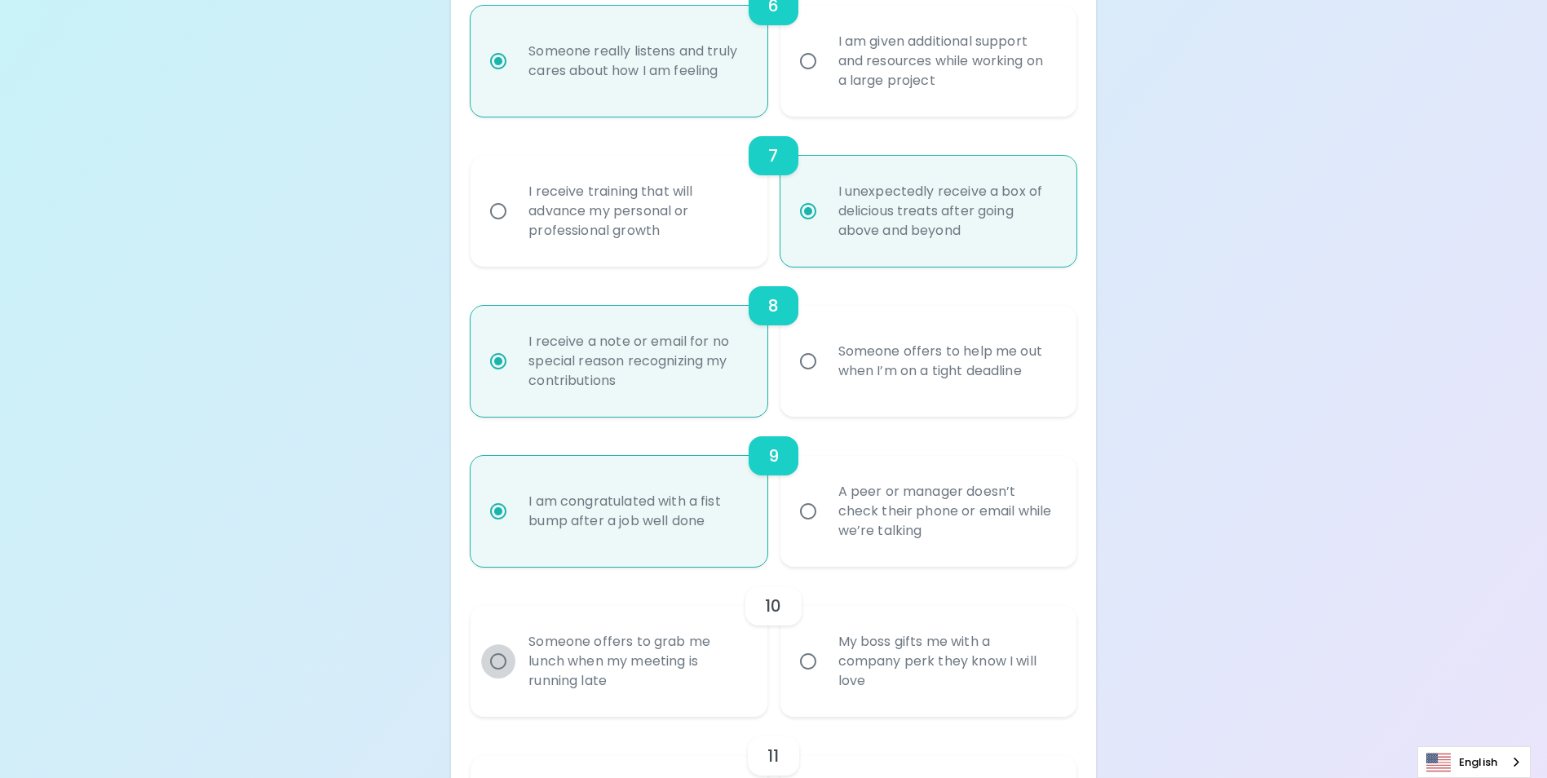
radio input "false"
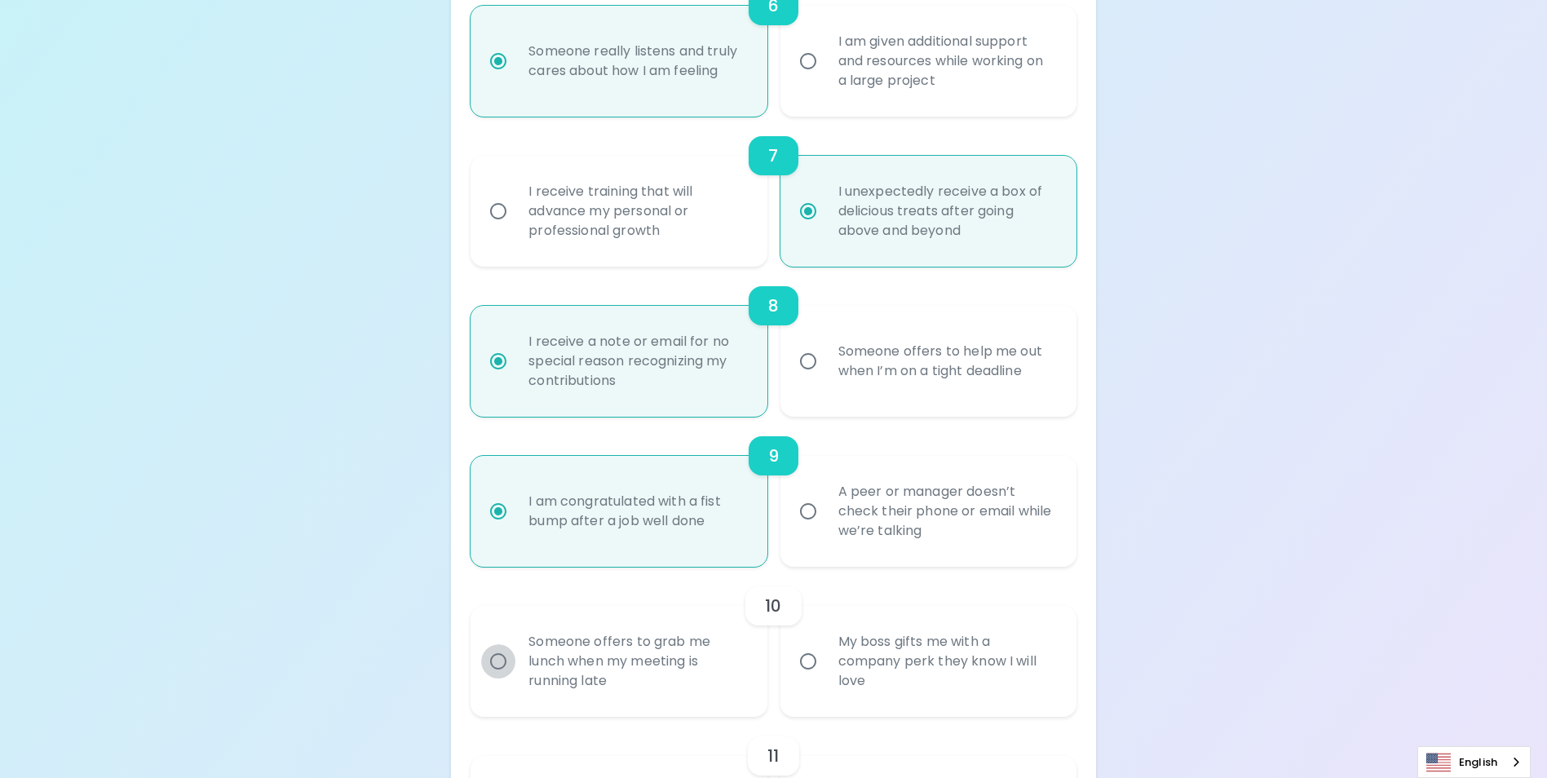
scroll to position [1305, 0]
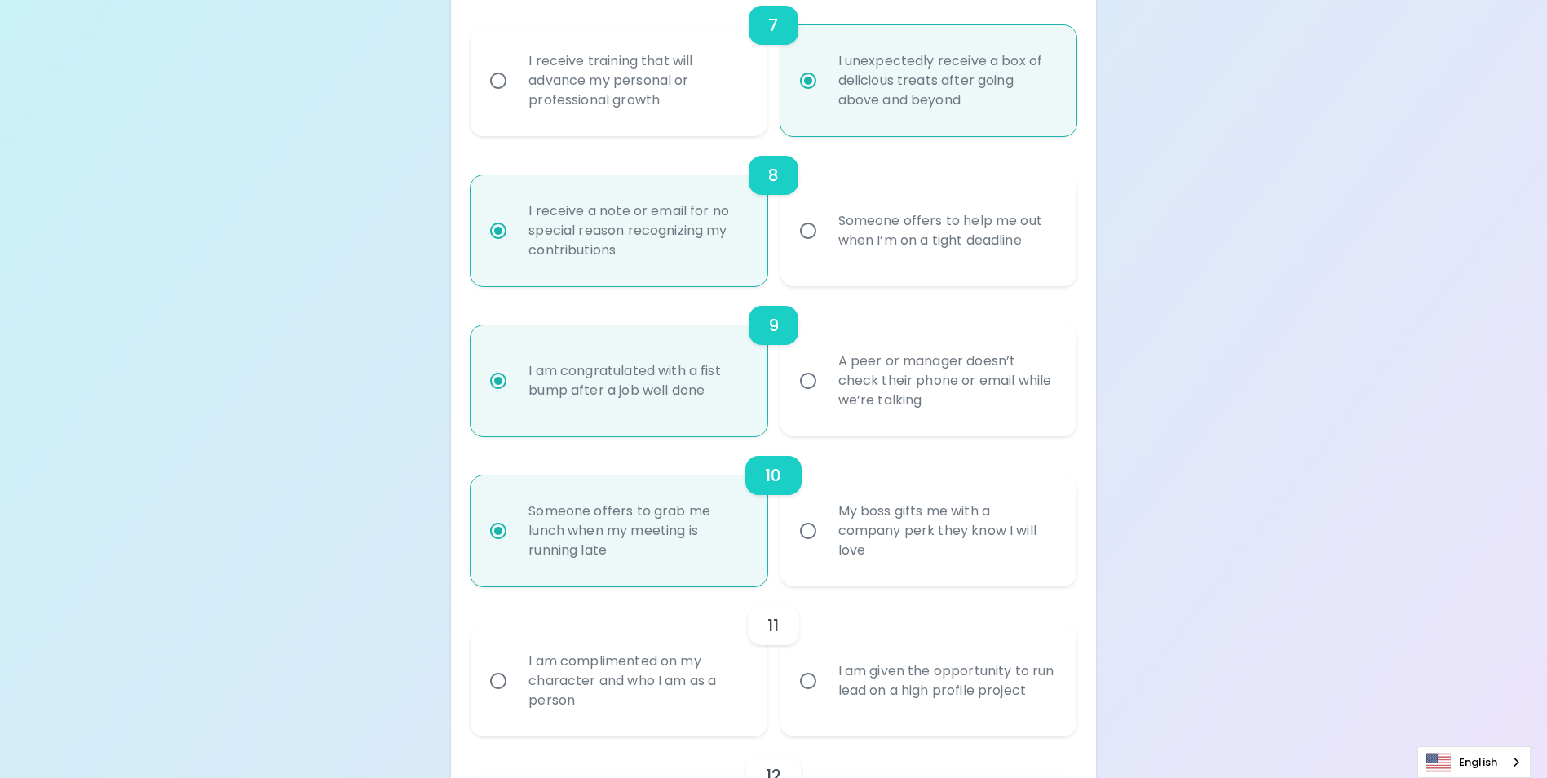
radio input "true"
click at [498, 698] on input "I am complimented on my character and who I am as a person" at bounding box center [498, 681] width 34 height 34
radio input "false"
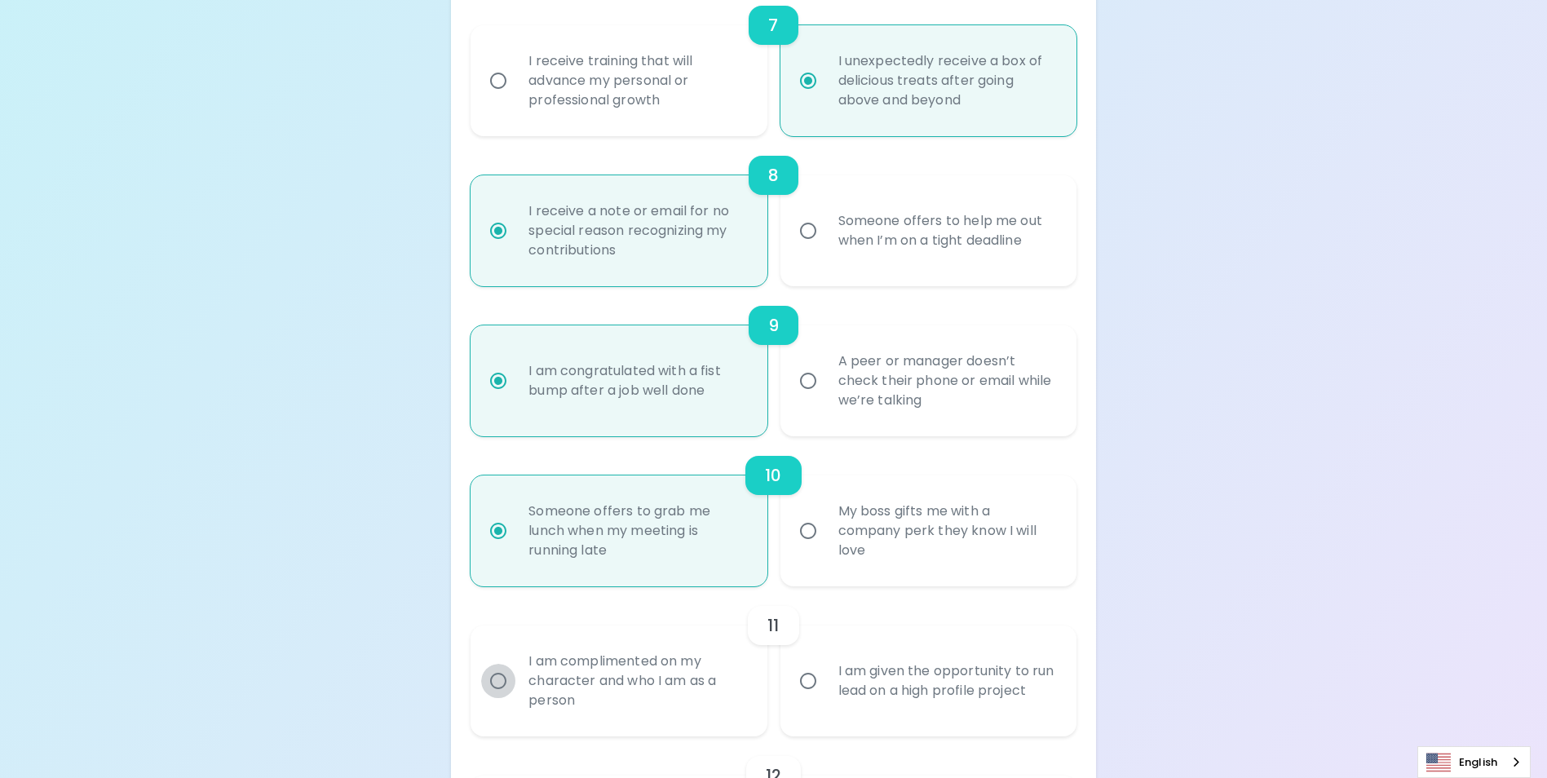
radio input "false"
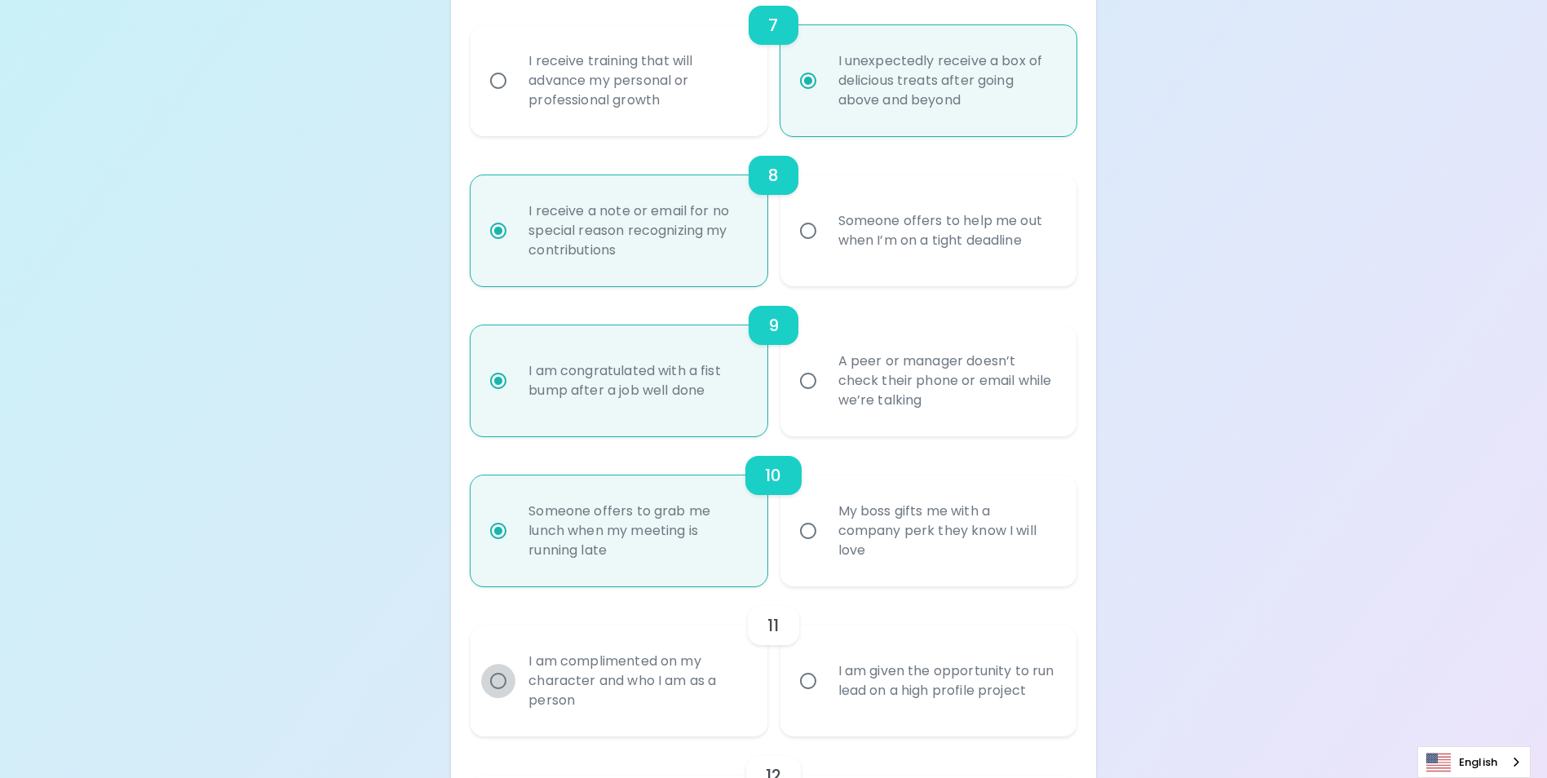
radio input "false"
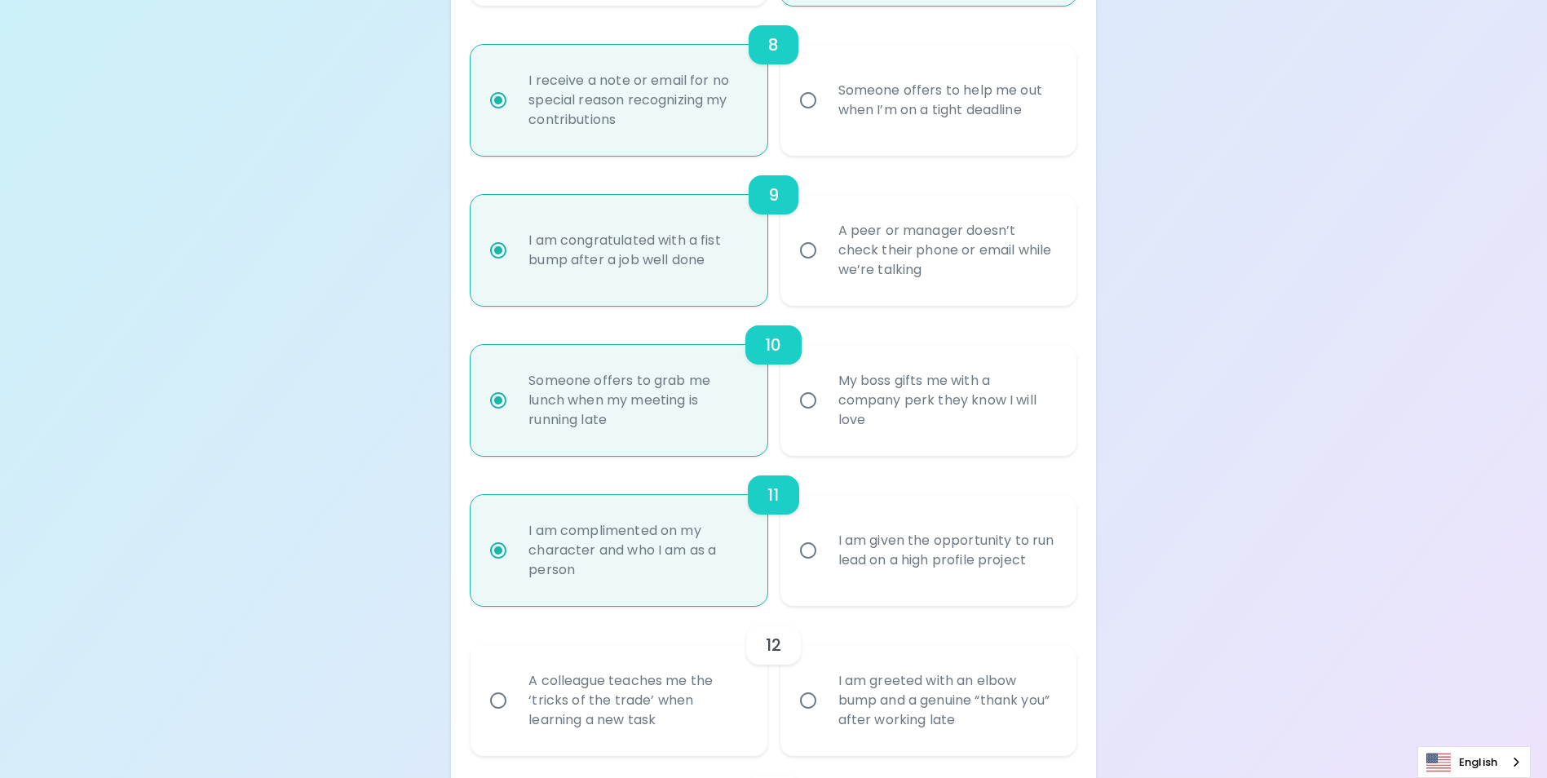
radio input "true"
click at [501, 717] on input "A colleague teaches me the ‘tricks of the trade’ when learning a new task" at bounding box center [498, 700] width 34 height 34
radio input "false"
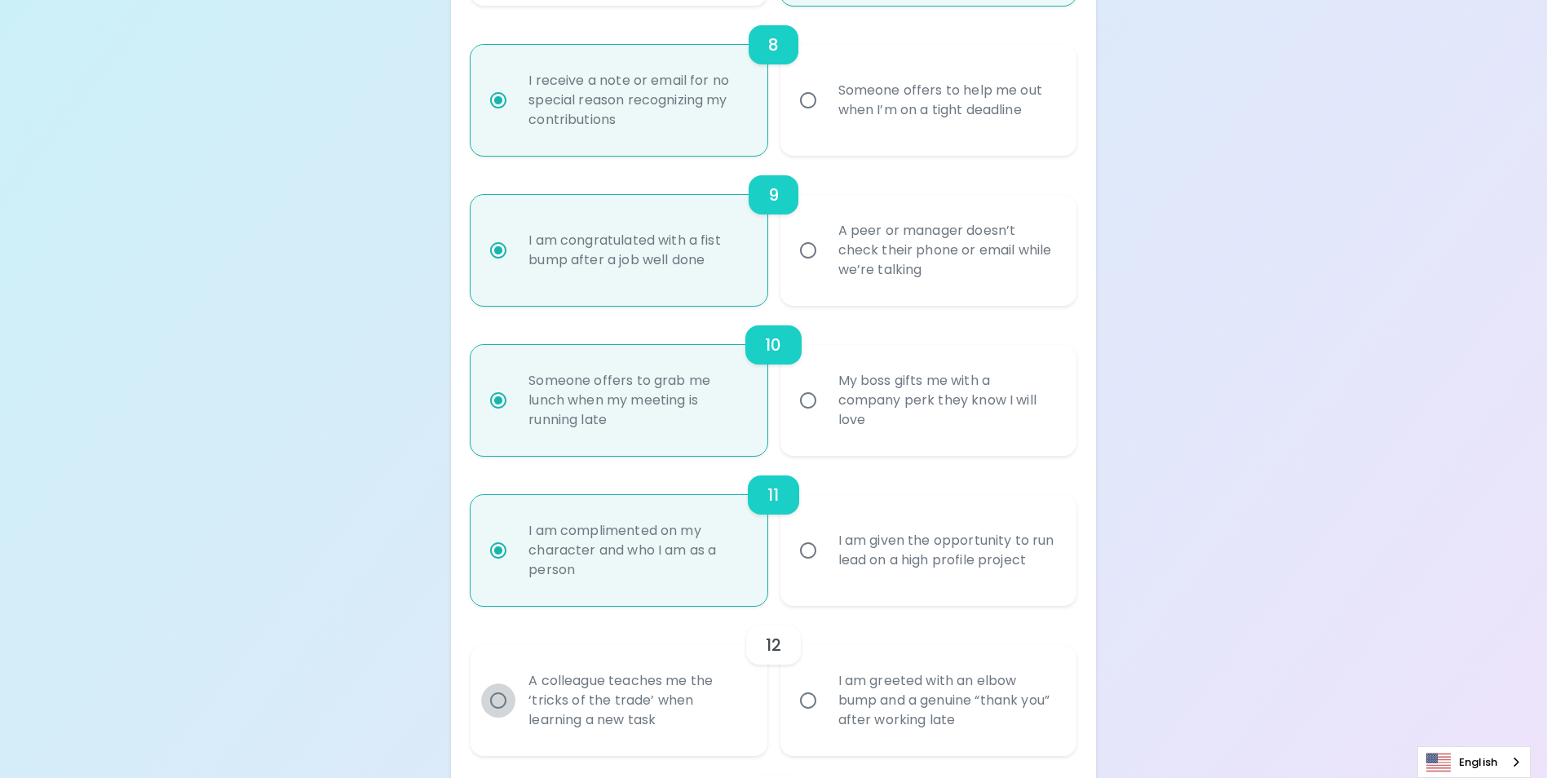
radio input "false"
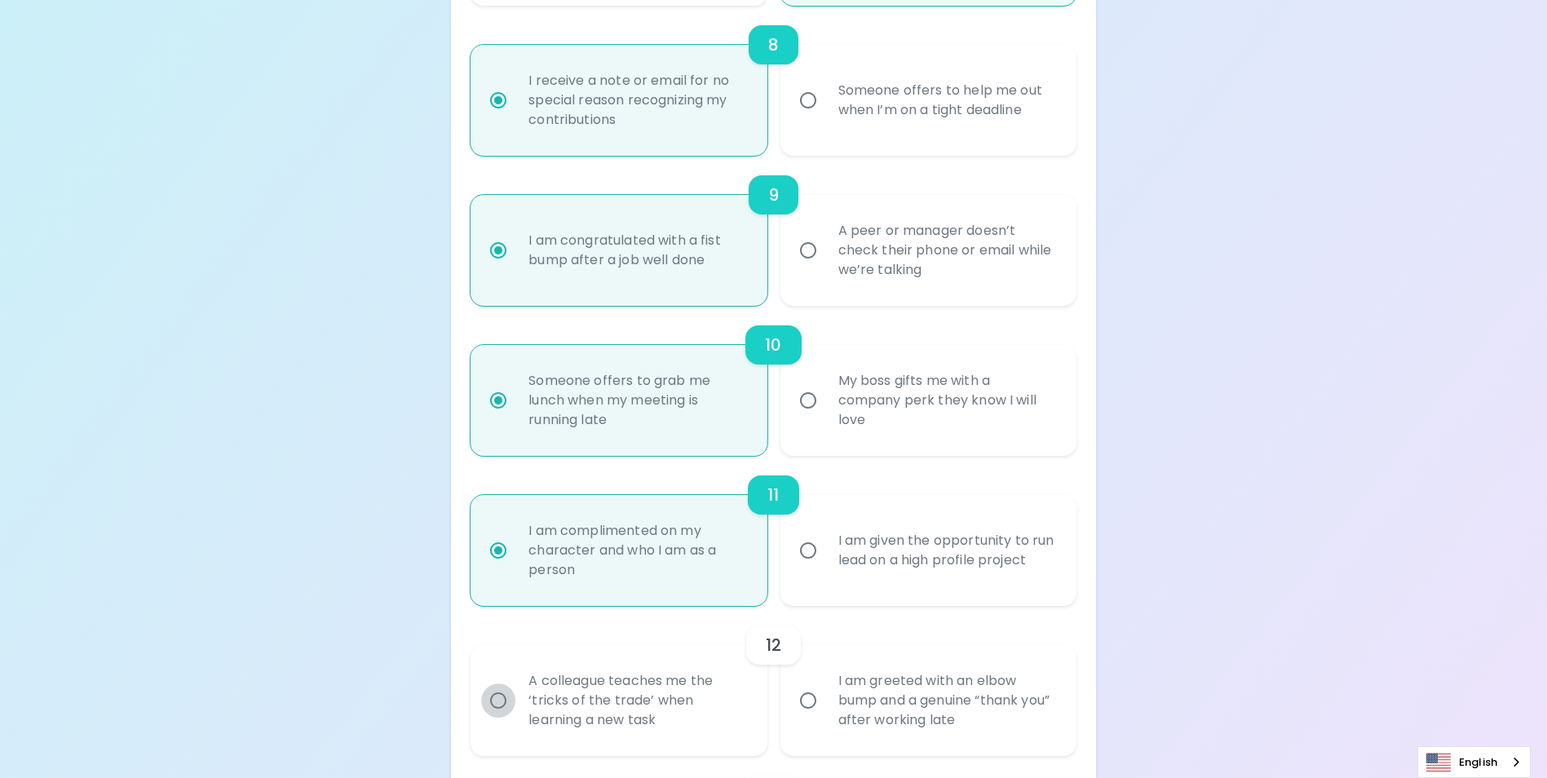
radio input "false"
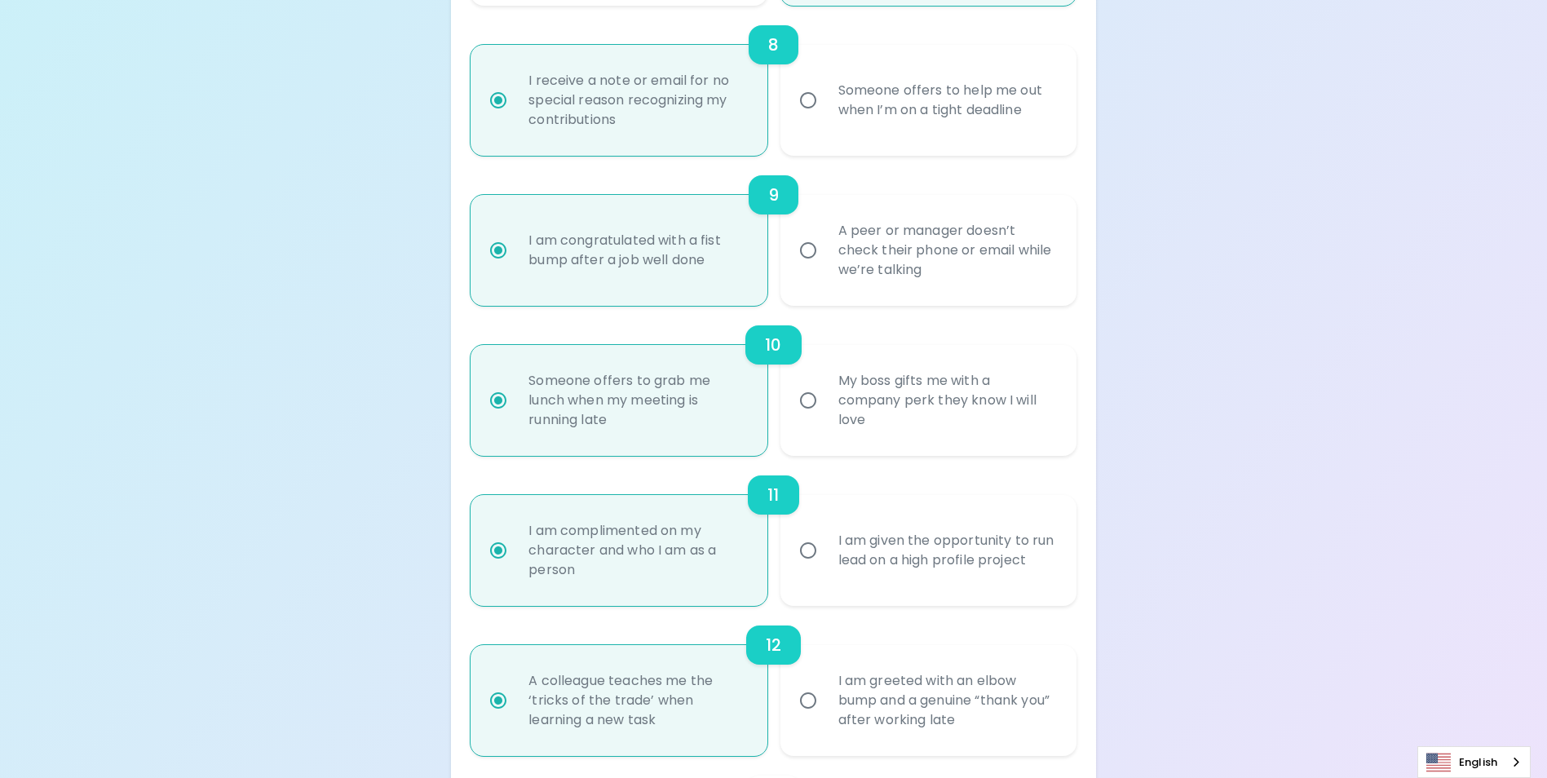
scroll to position [1565, 0]
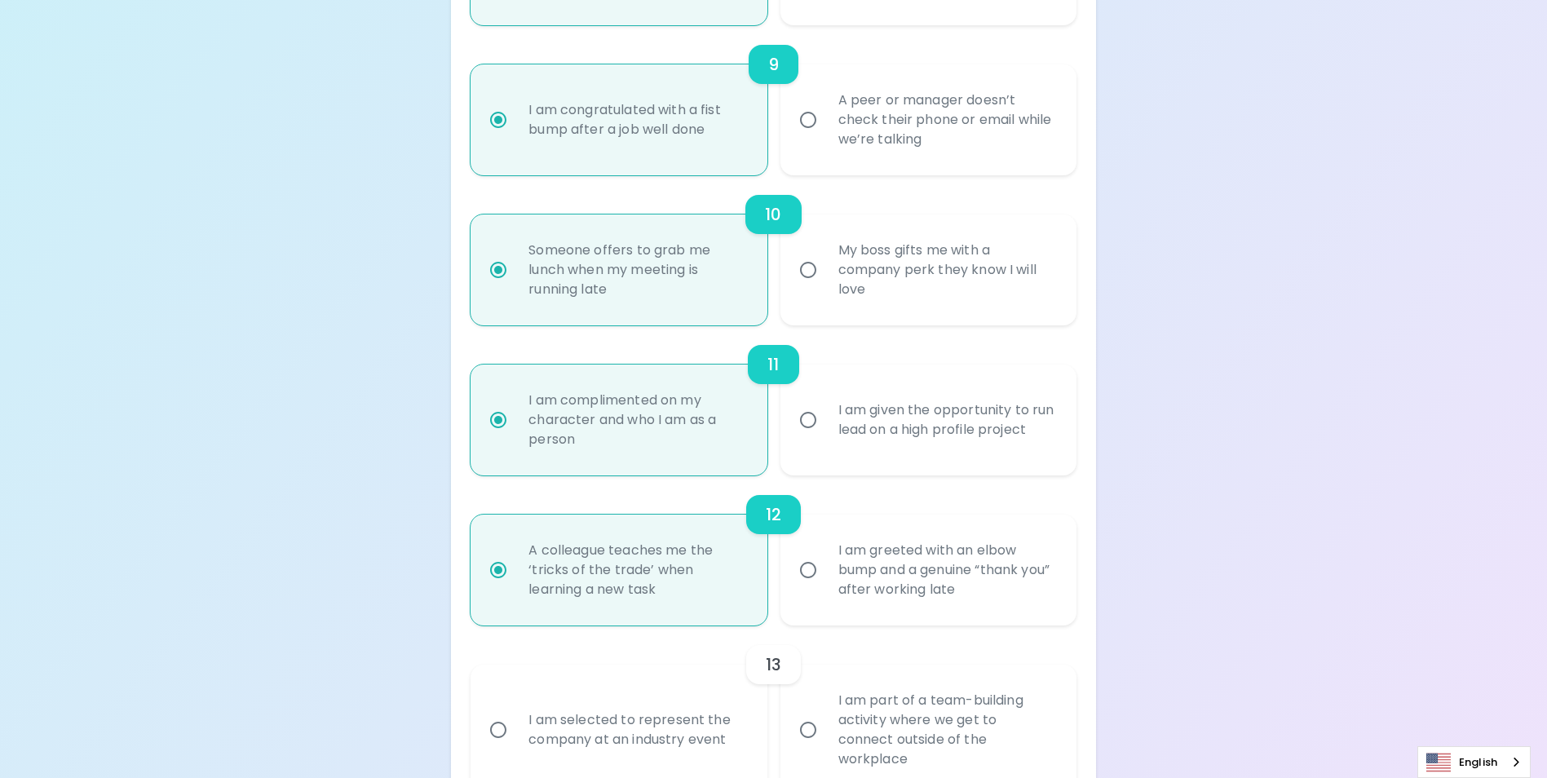
radio input "true"
click at [812, 739] on input "I am part of a team-building activity where we get to connect outside of the wo…" at bounding box center [808, 730] width 34 height 34
radio input "false"
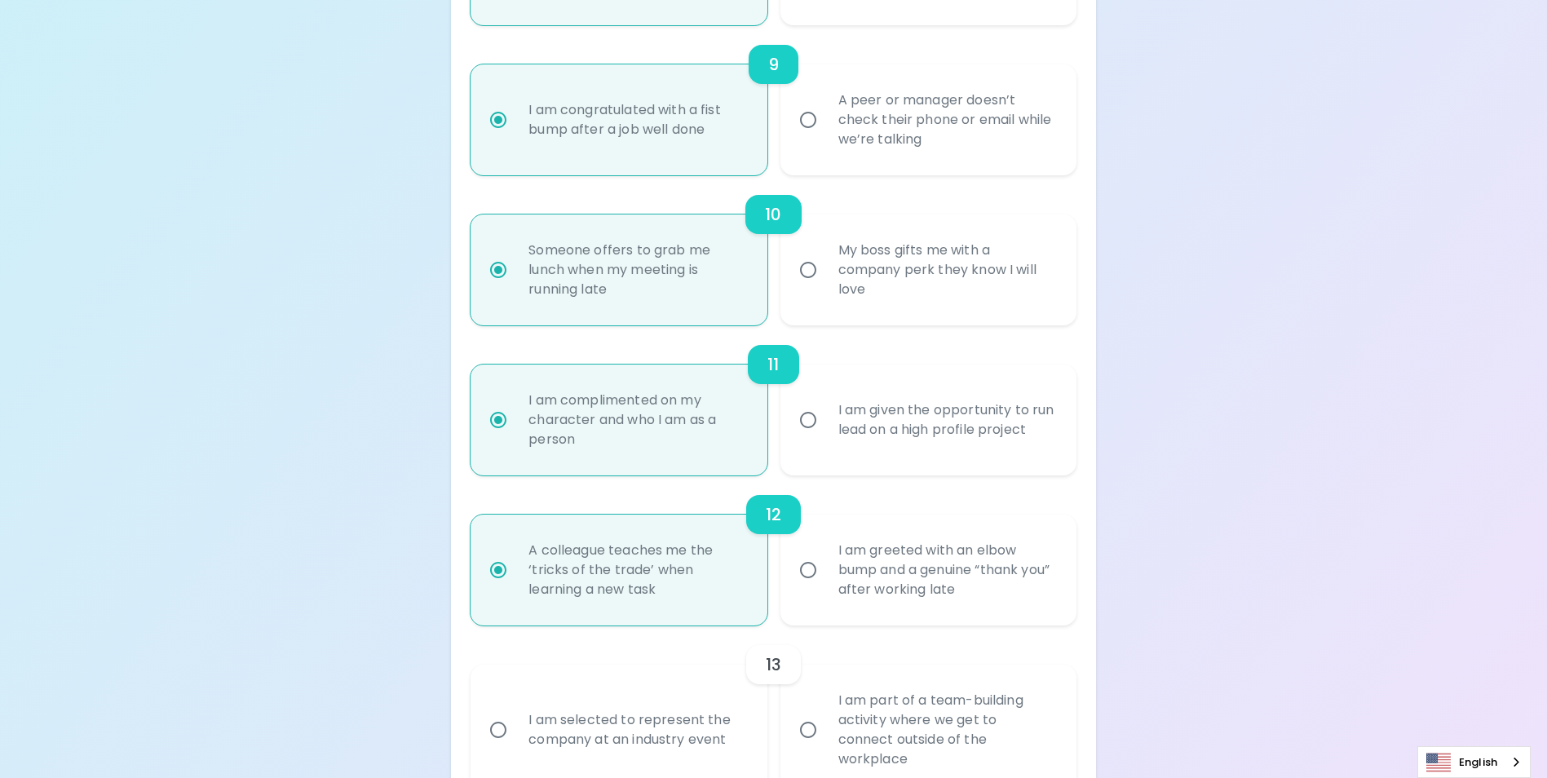
radio input "false"
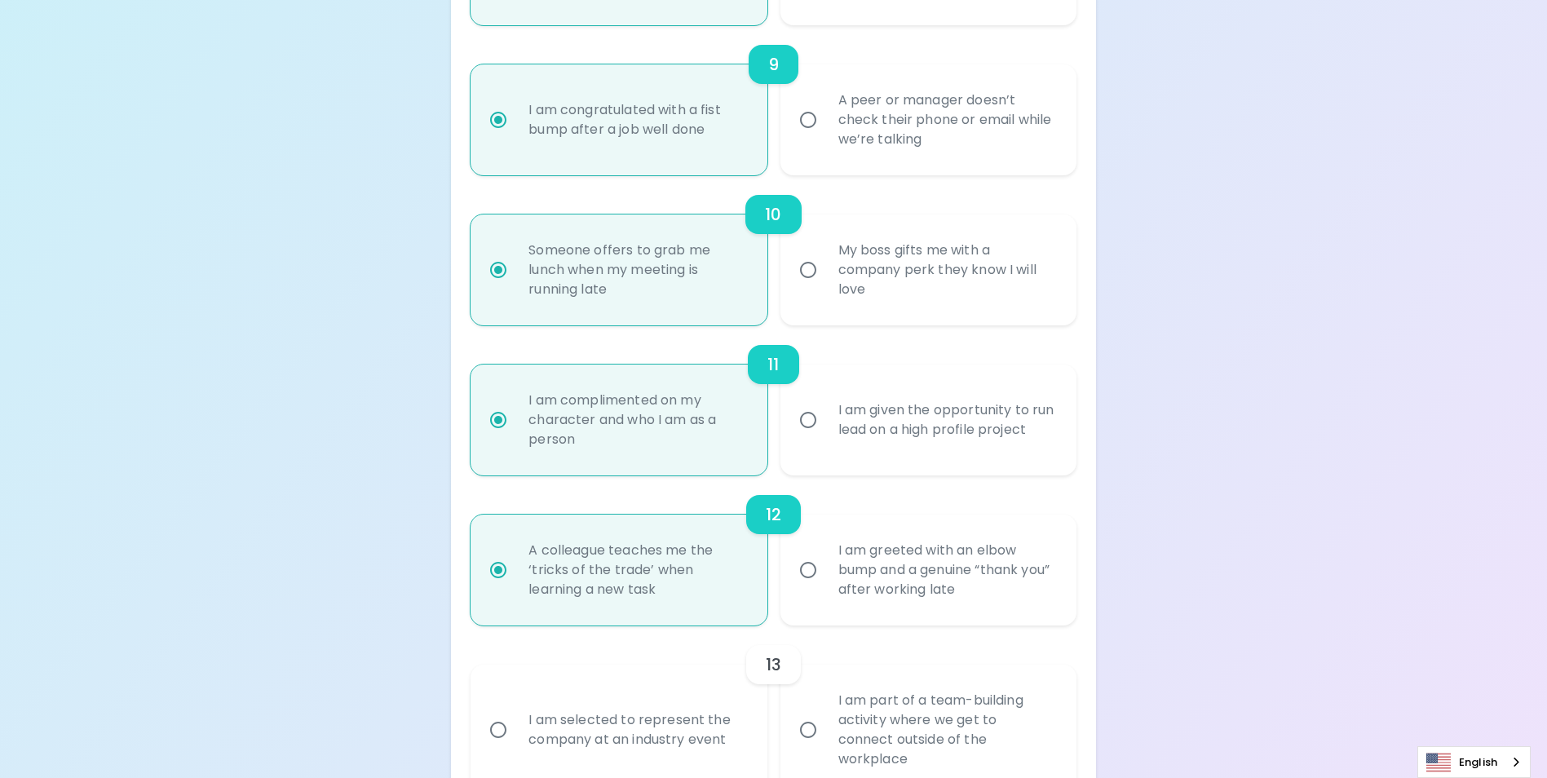
radio input "false"
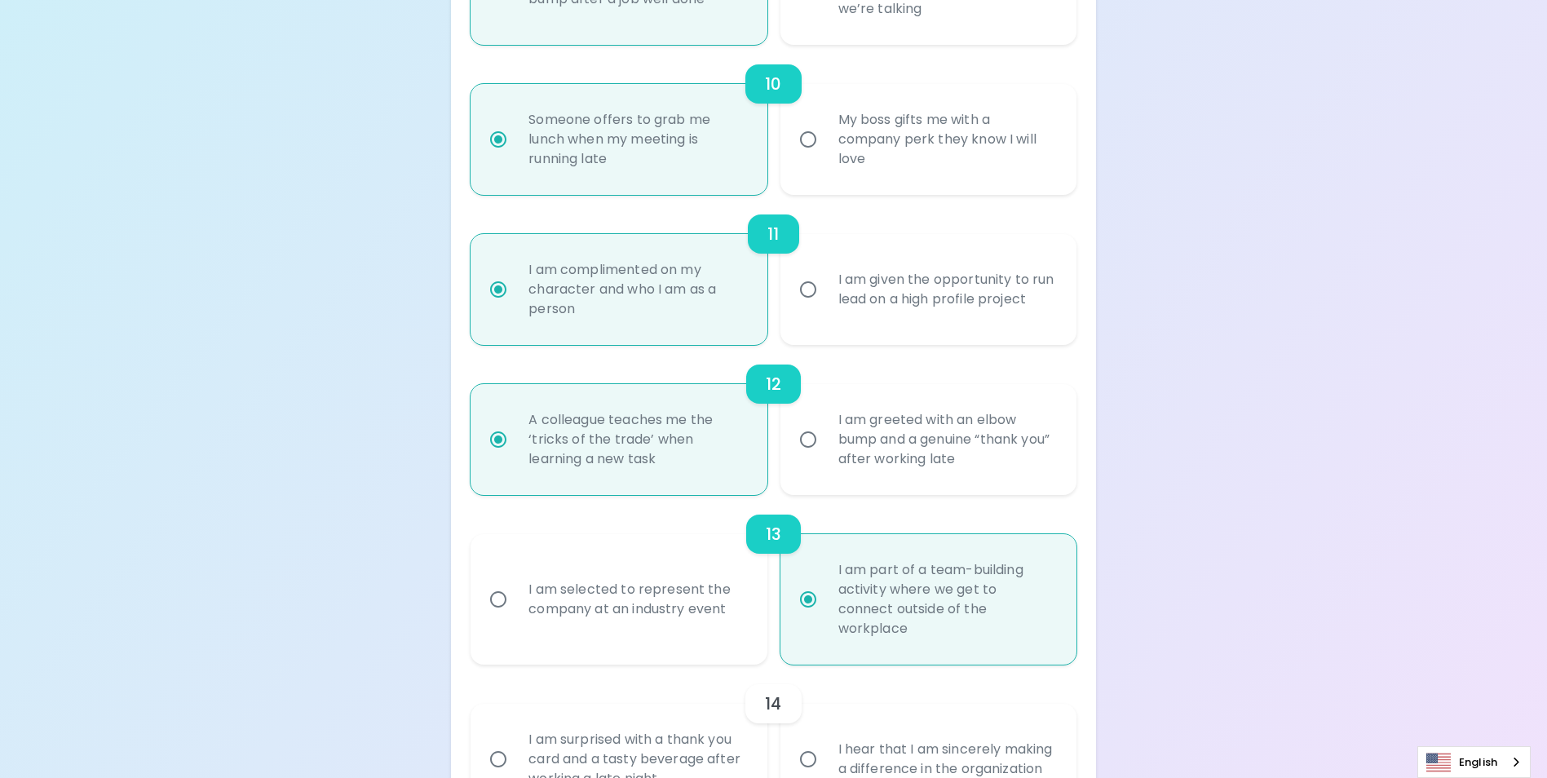
scroll to position [1859, 0]
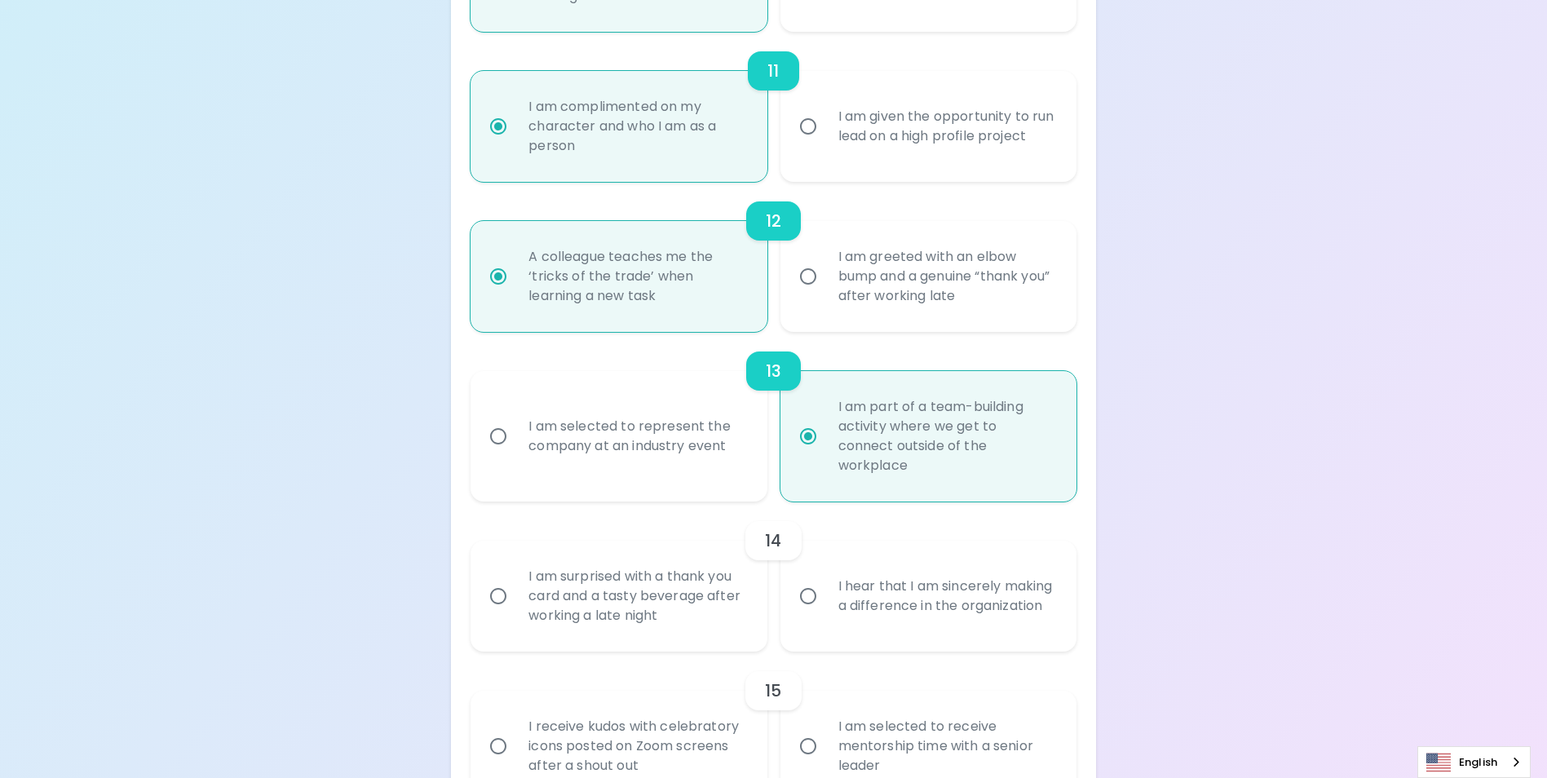
radio input "true"
click at [501, 599] on input "I am surprised with a thank you card and a tasty beverage after working a late …" at bounding box center [498, 596] width 34 height 34
radio input "false"
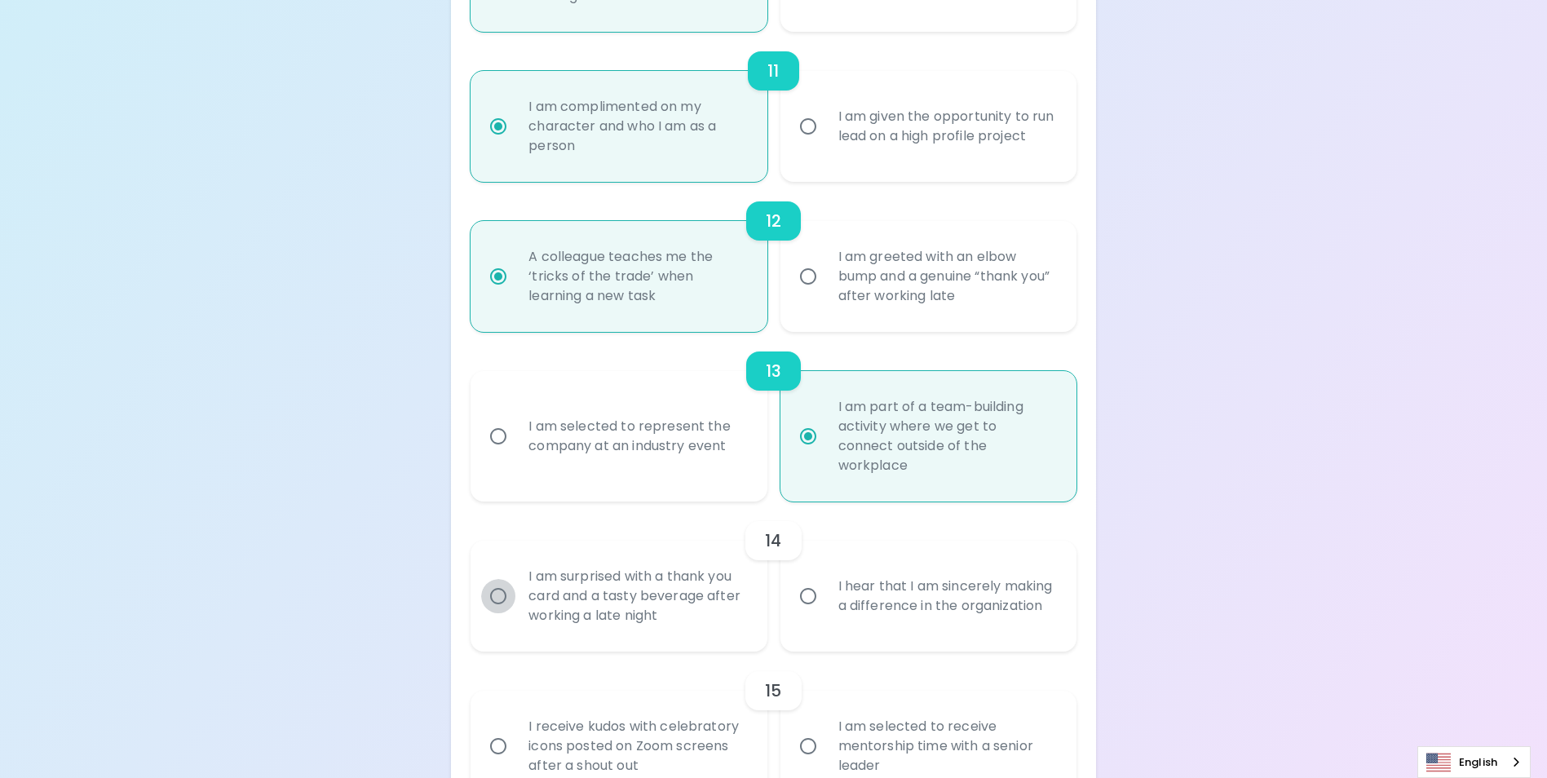
radio input "false"
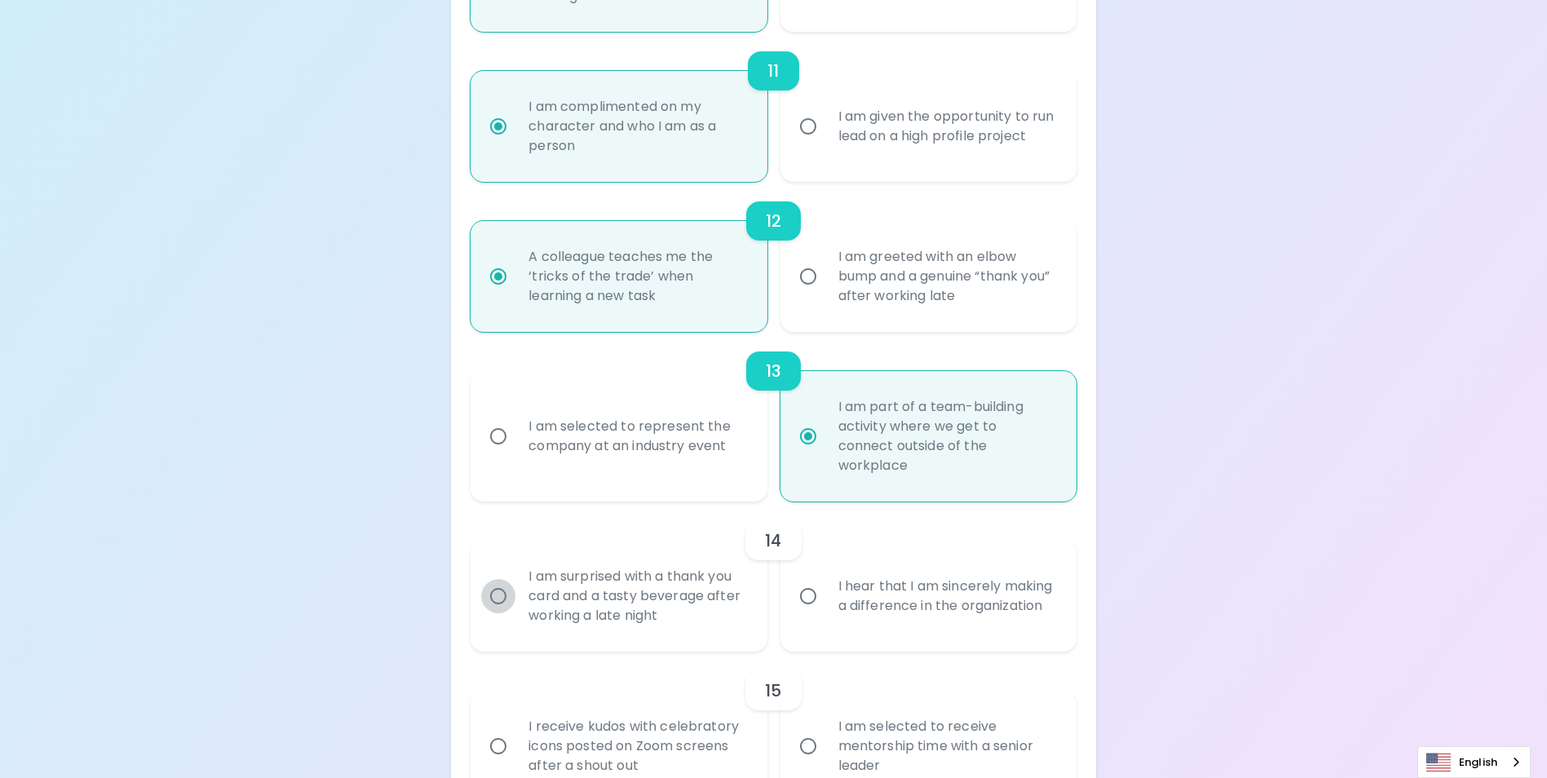
radio input "false"
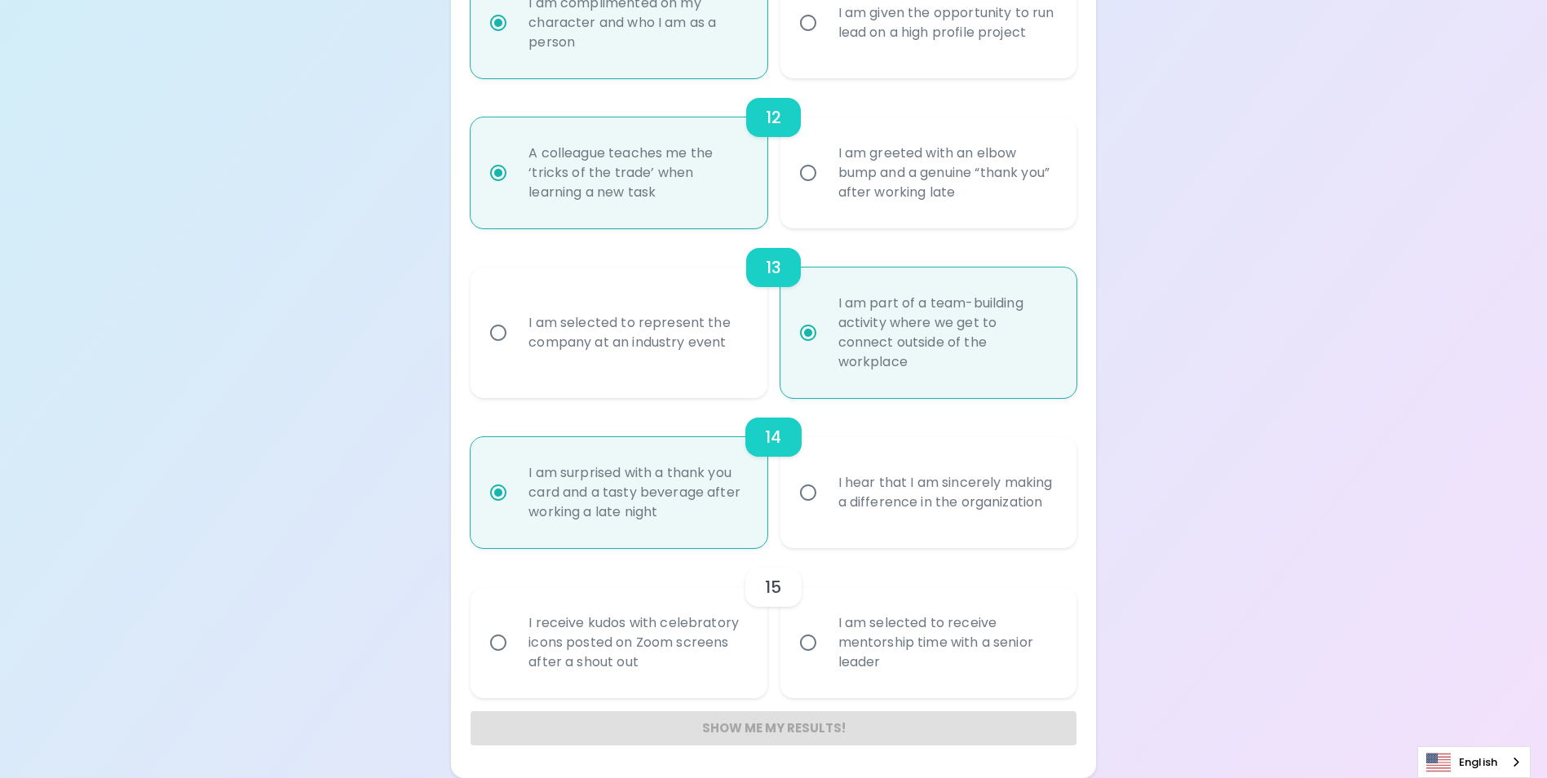
radio input "true"
click at [494, 647] on input "I receive kudos with celebratory icons posted on Zoom screens after a shout out" at bounding box center [498, 642] width 34 height 34
radio input "false"
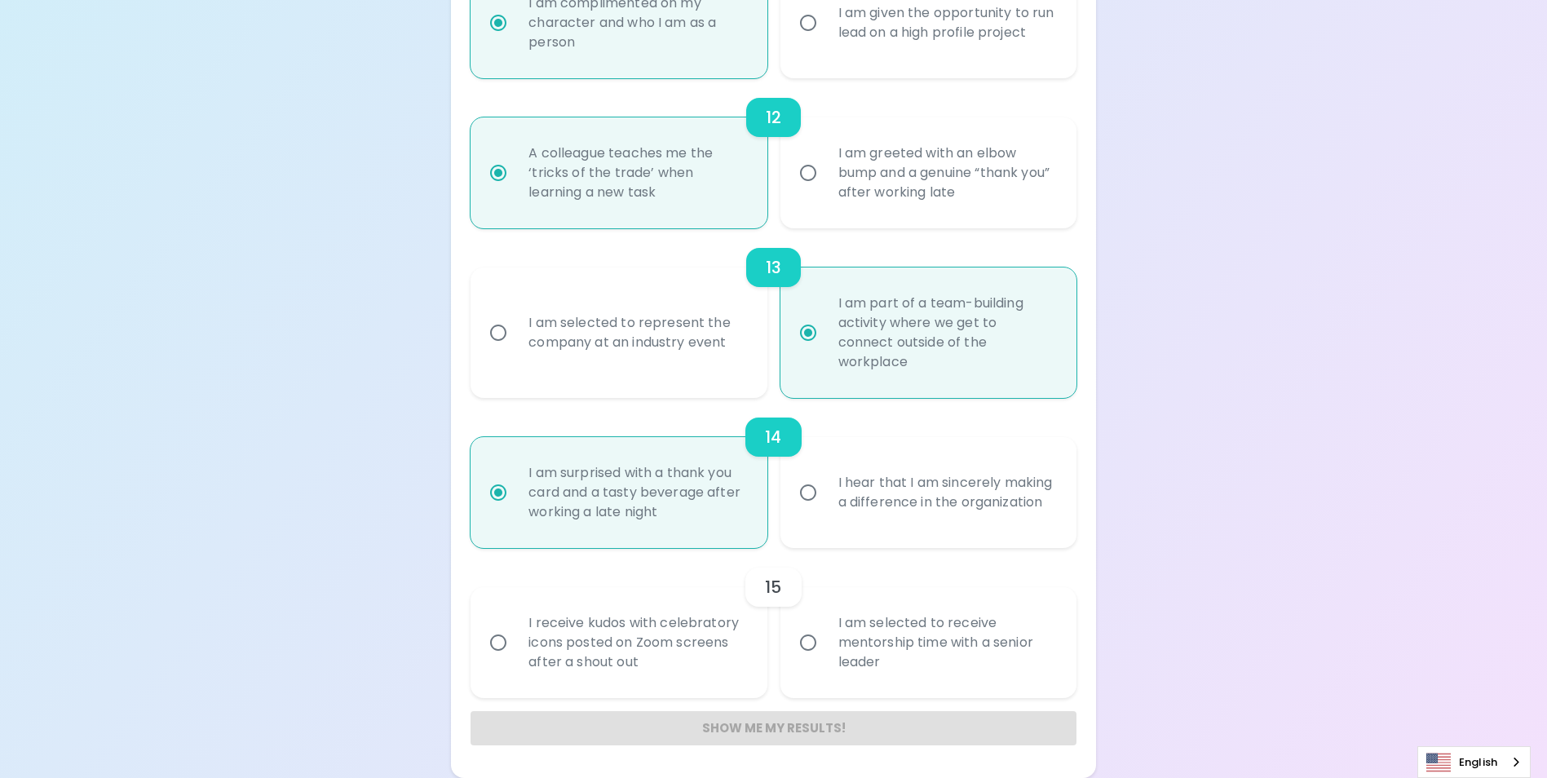
radio input "false"
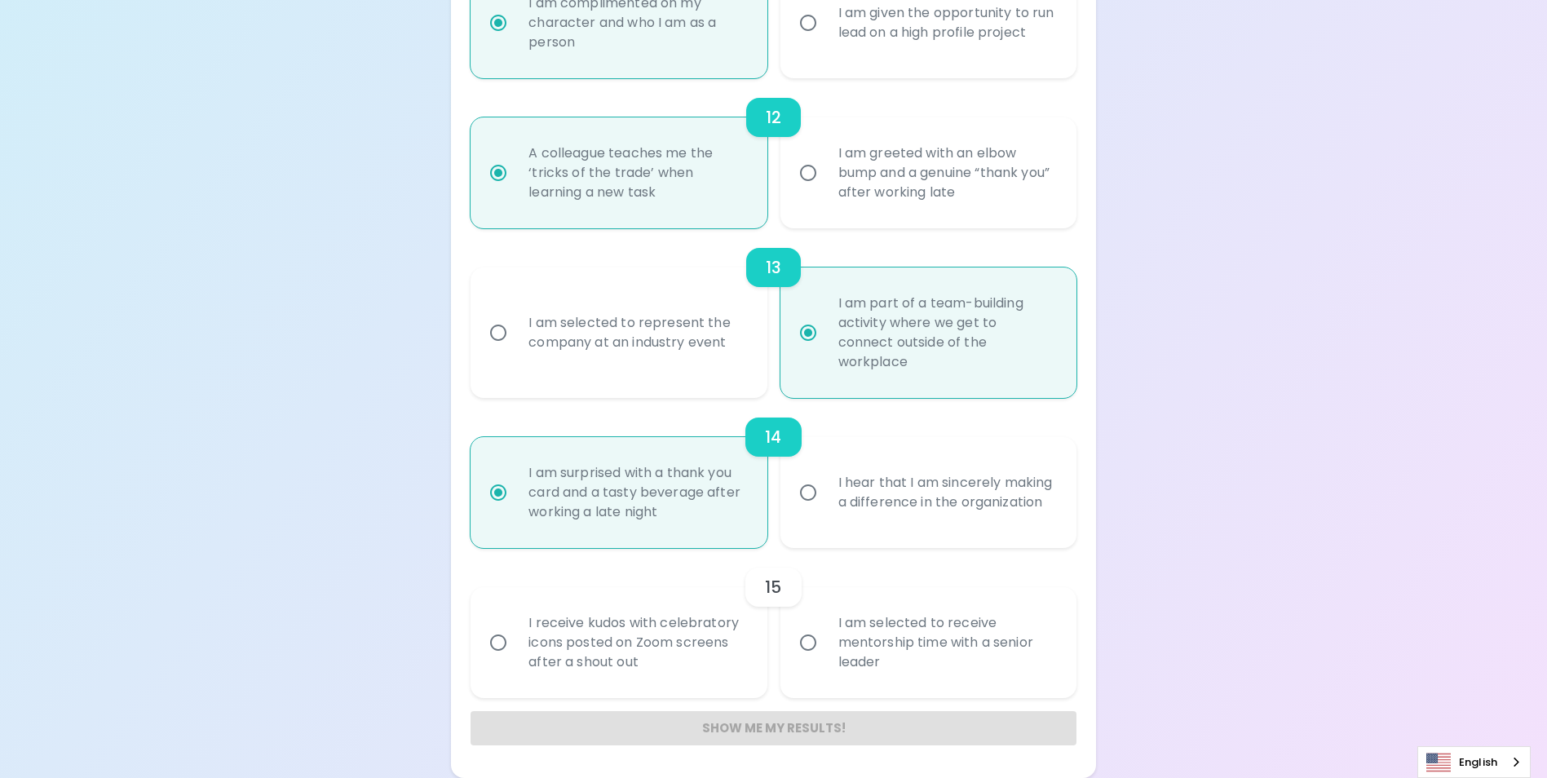
radio input "false"
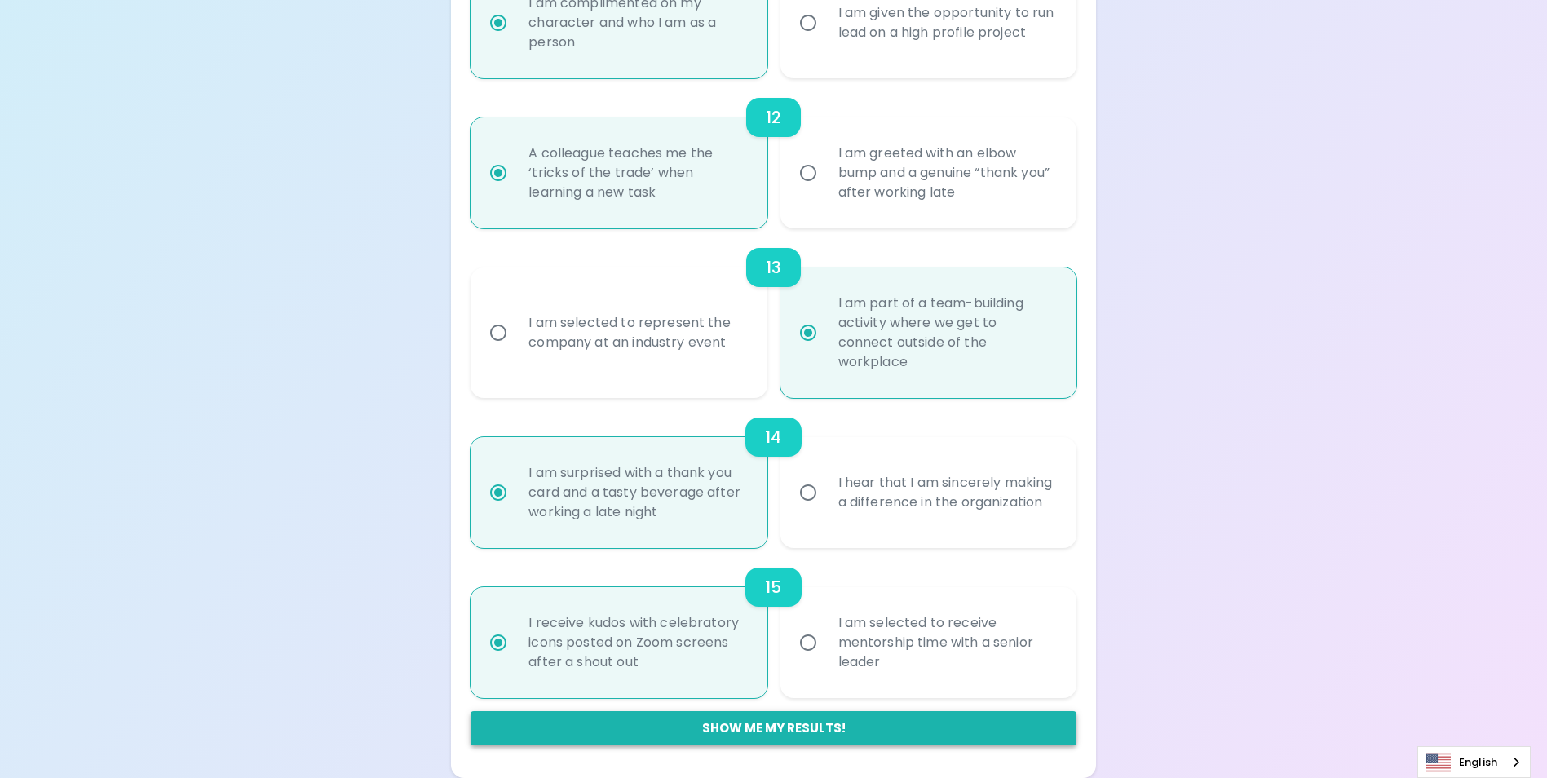
radio input "true"
click at [777, 735] on button "Show me my results!" at bounding box center [772, 728] width 605 height 34
radio input "false"
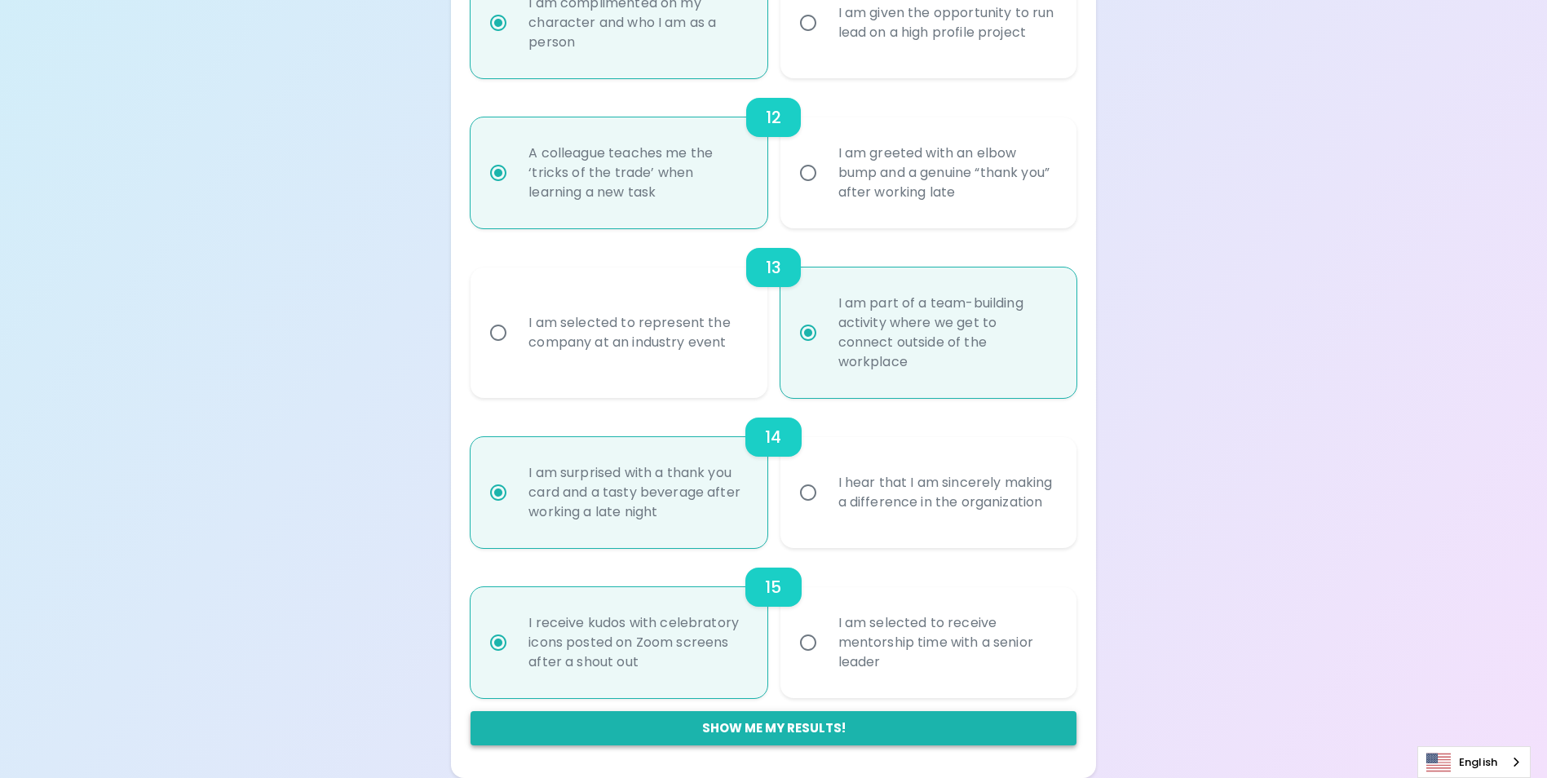
radio input "false"
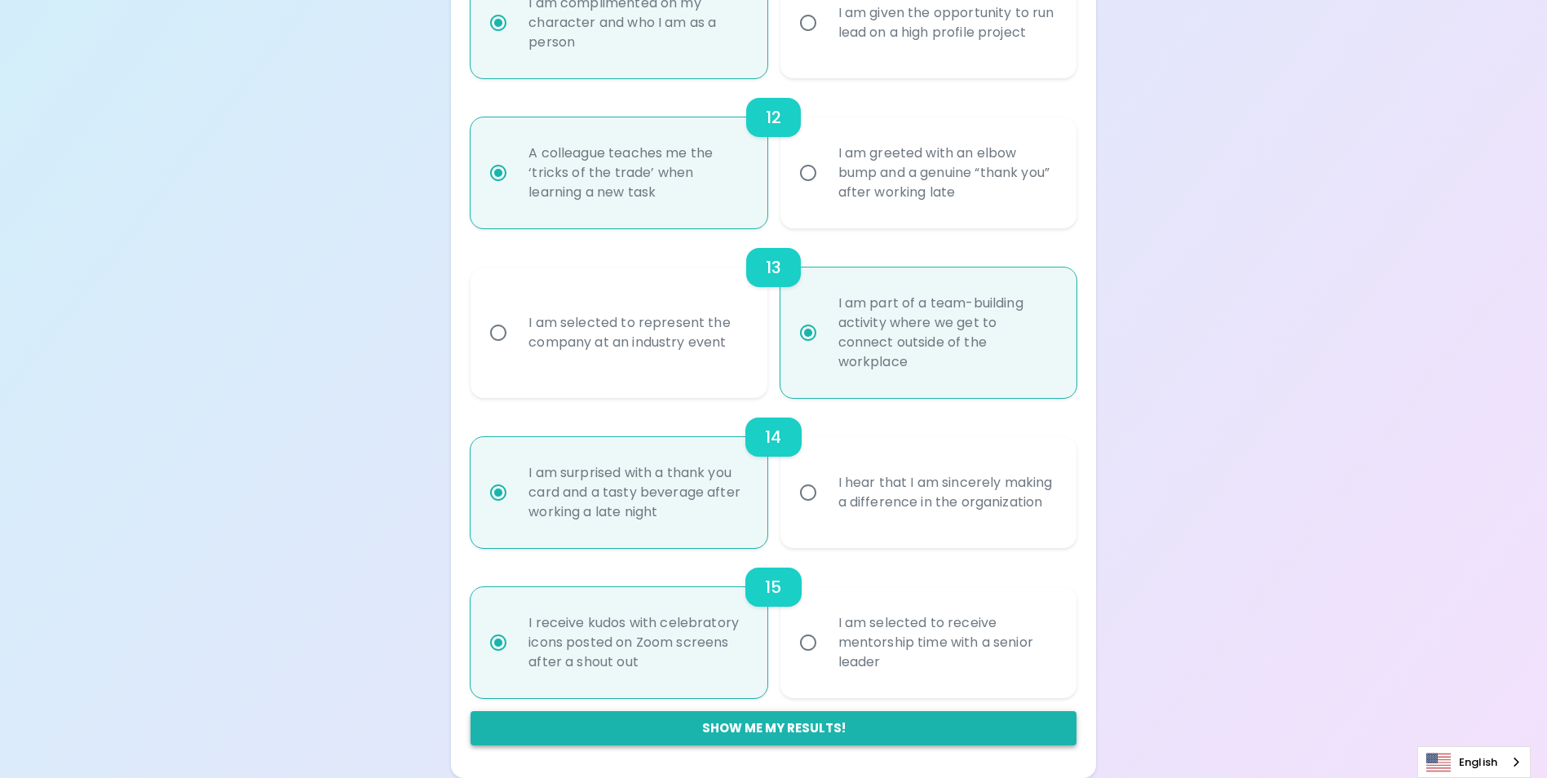
radio input "false"
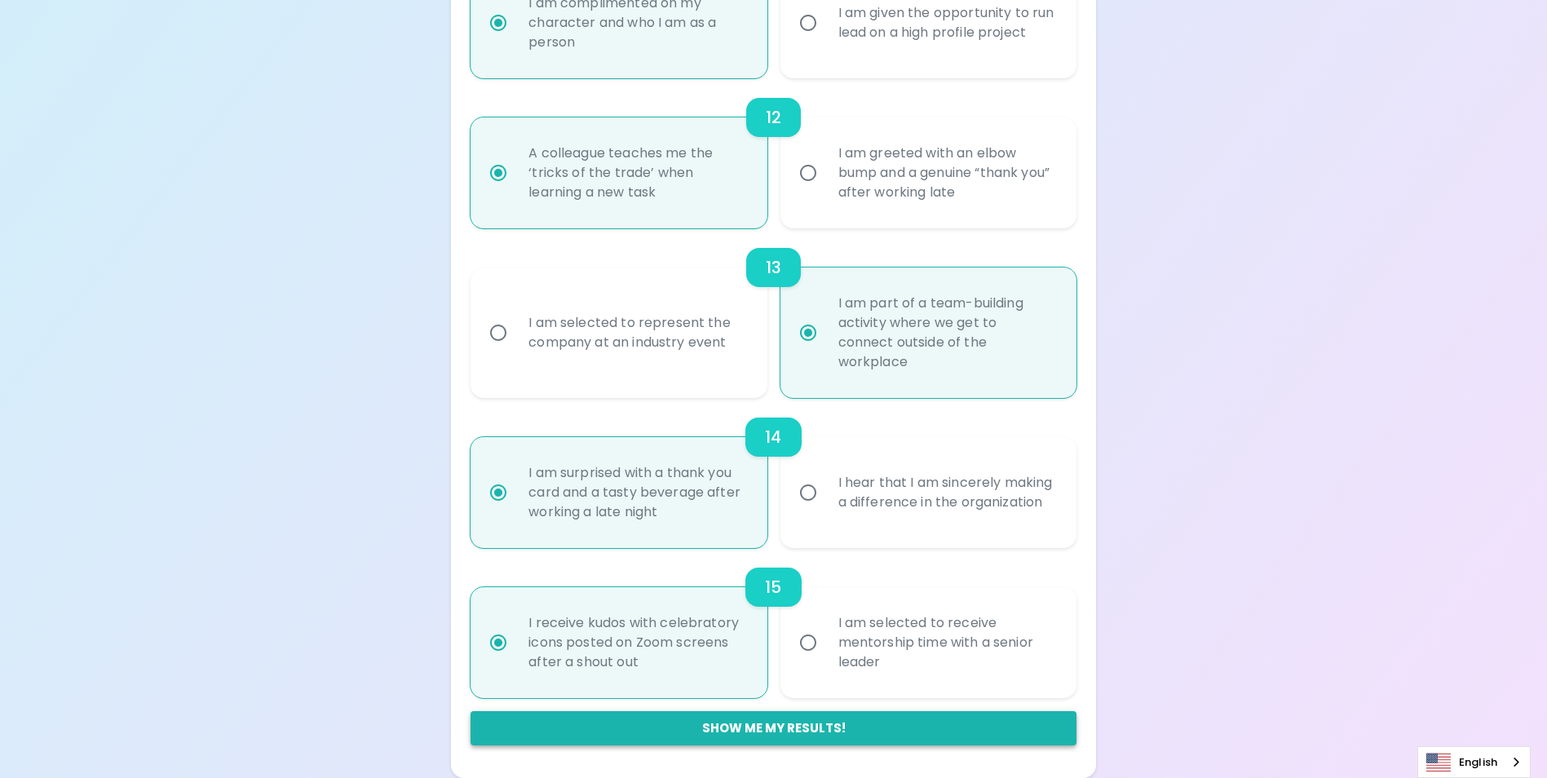
radio input "false"
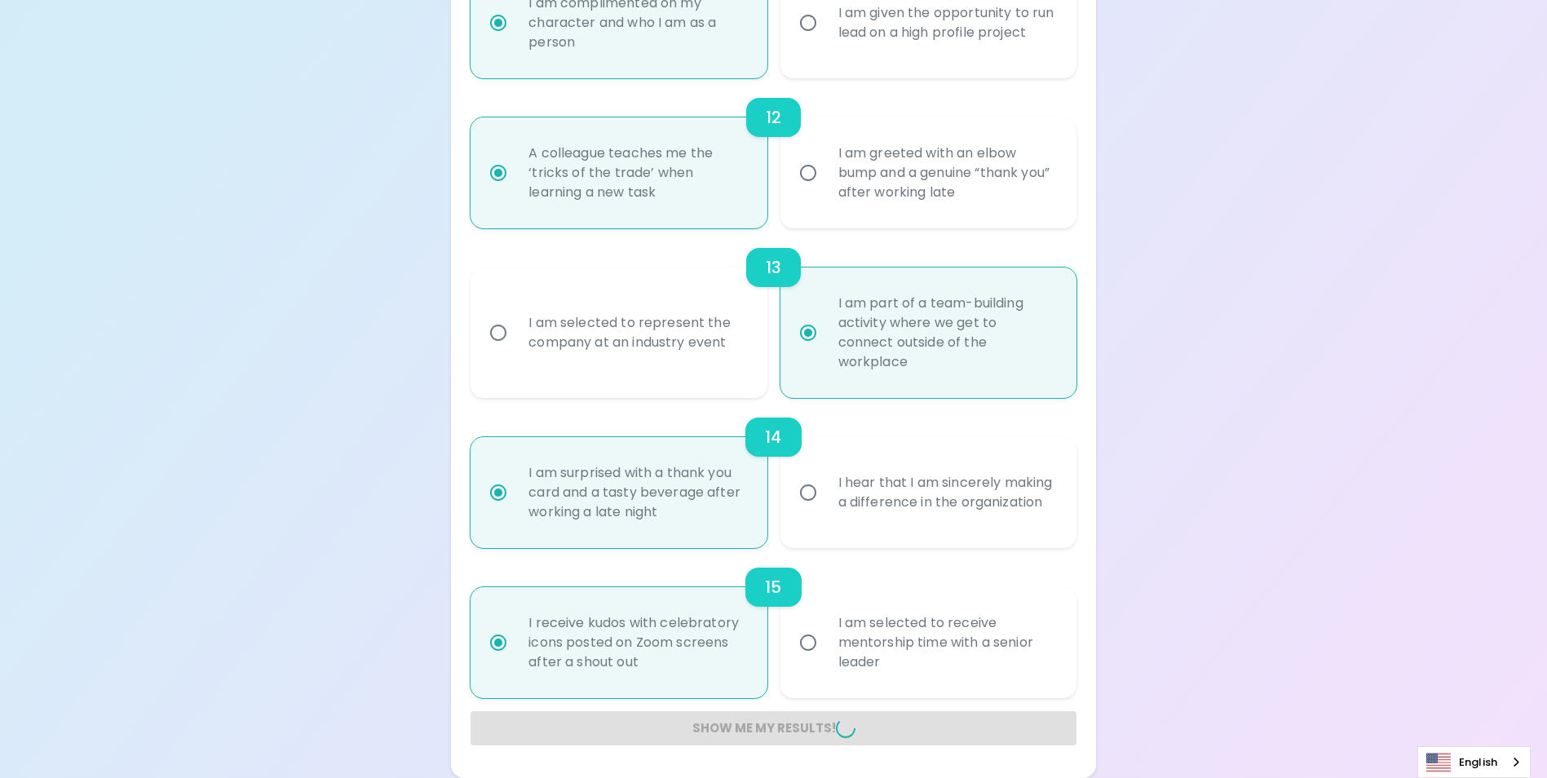
radio input "false"
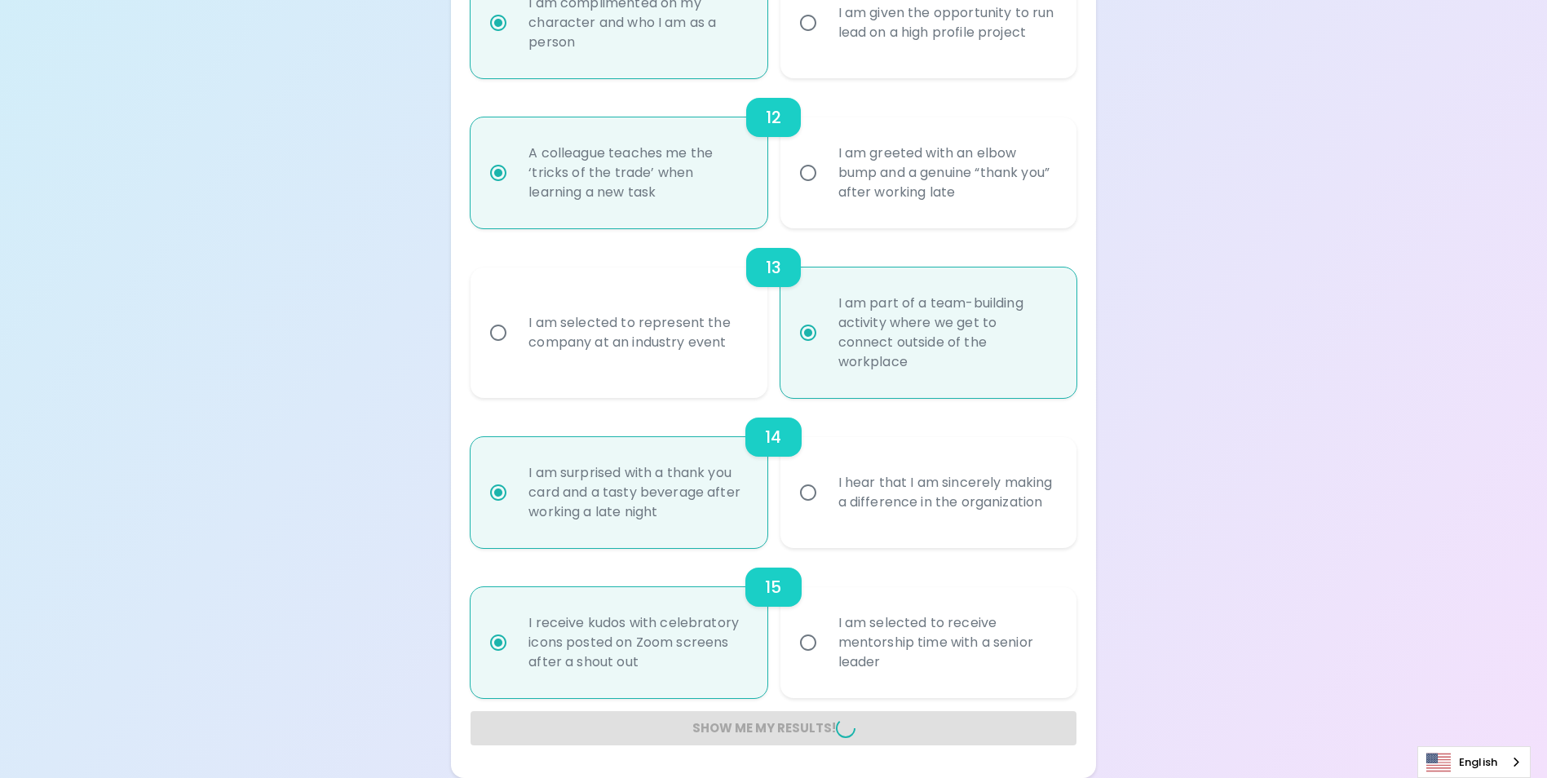
radio input "false"
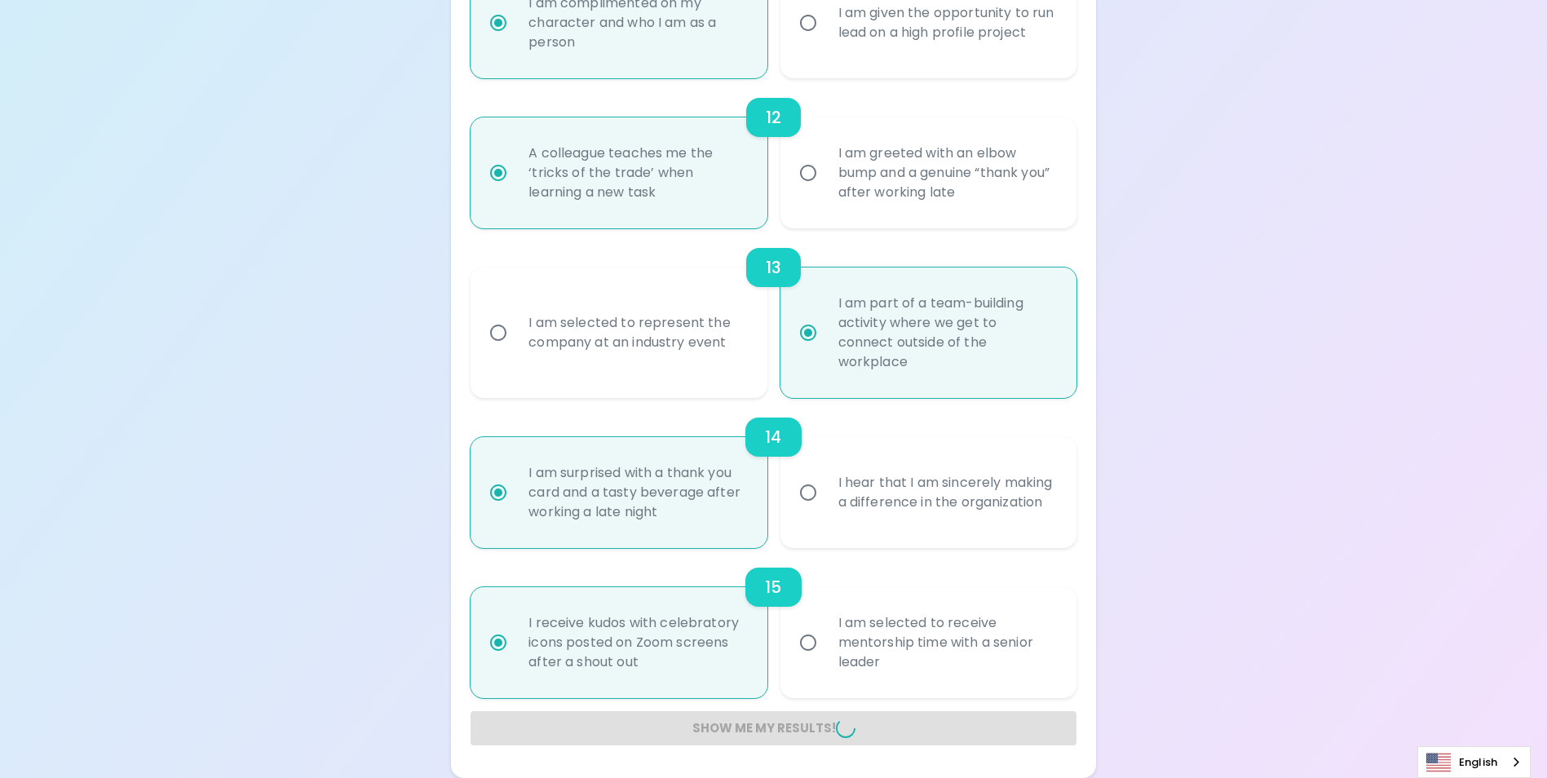
radio input "false"
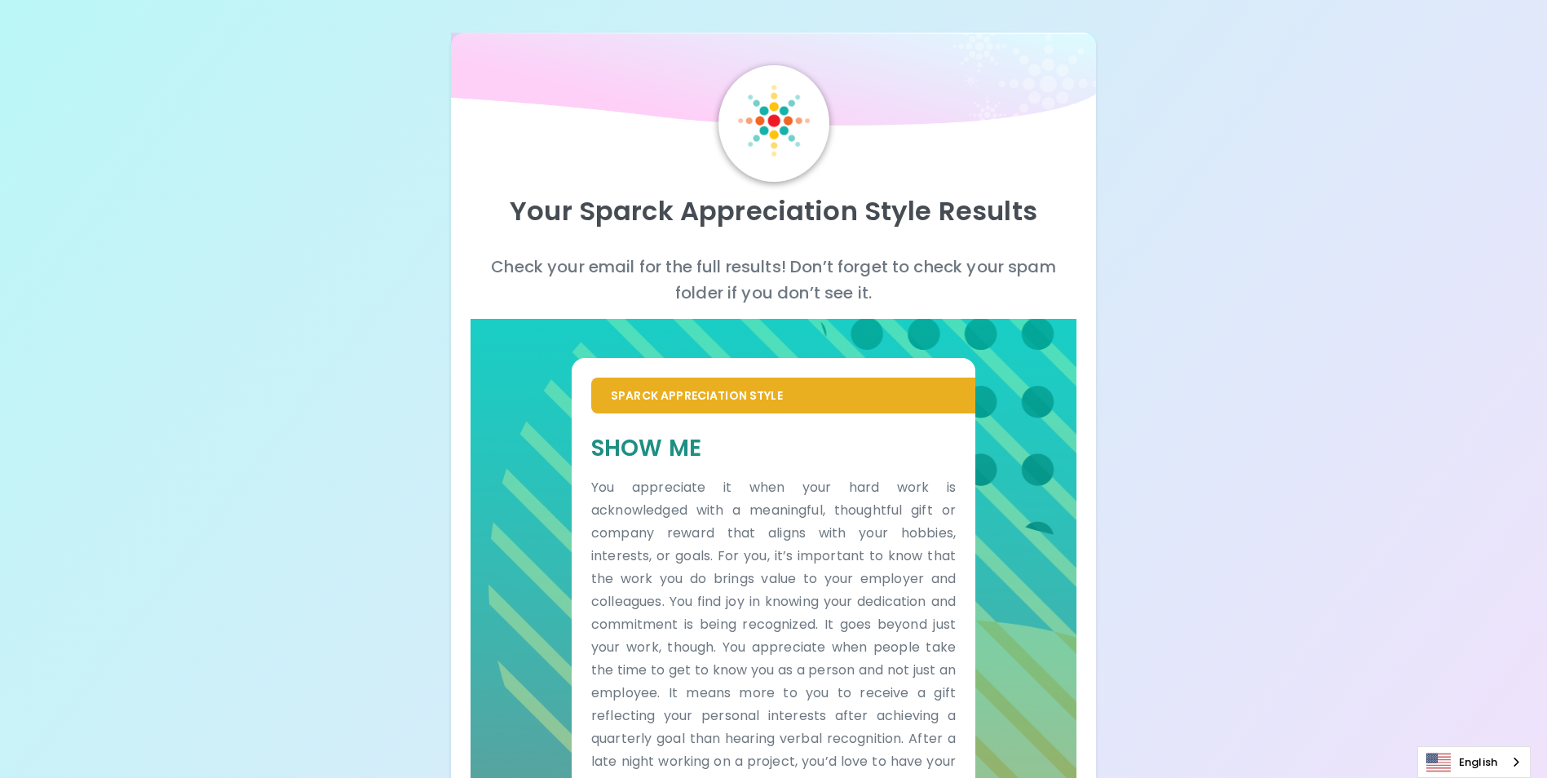
scroll to position [204, 0]
